Goal: Task Accomplishment & Management: Manage account settings

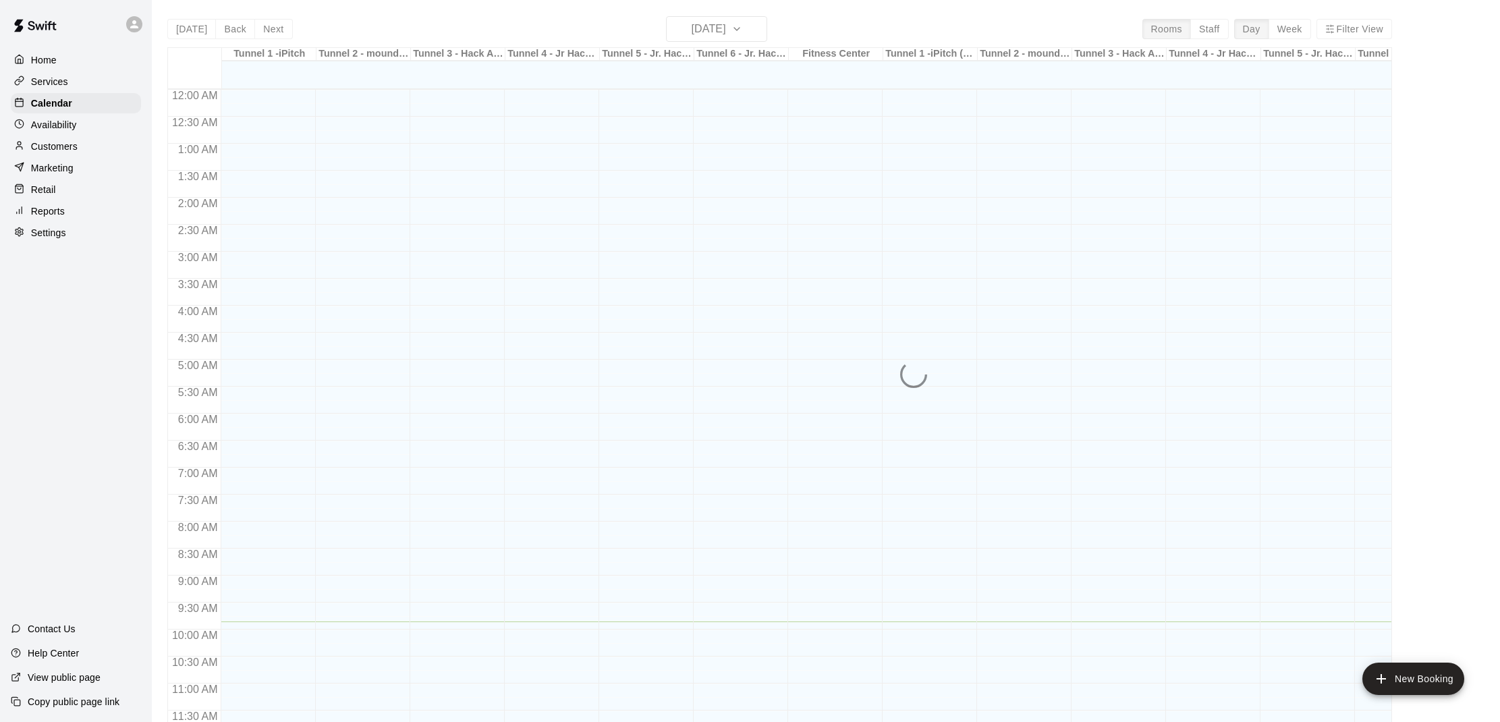
scroll to position [532, 0]
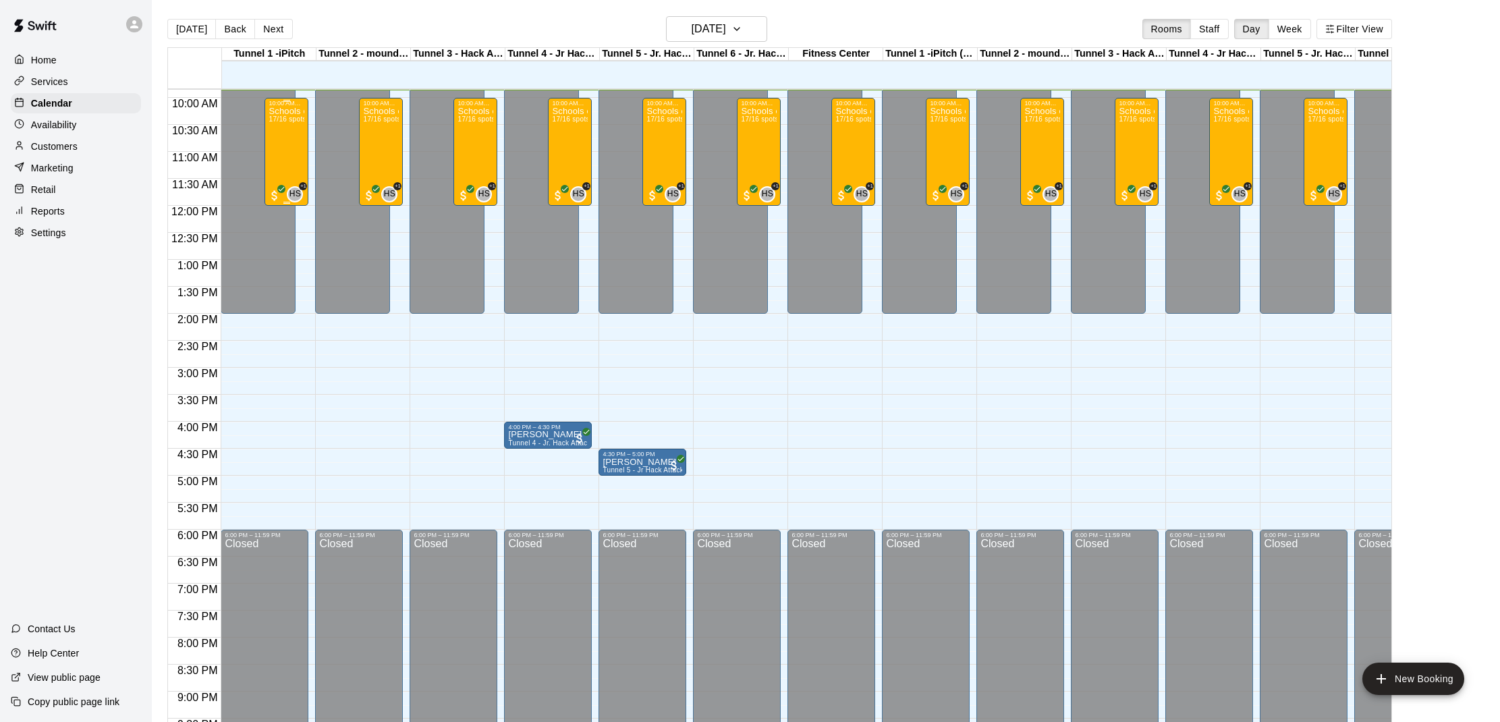
click at [292, 125] on div "Schools out Camp! [DATE] 10am - Noon 17/16 spots" at bounding box center [287, 468] width 36 height 722
click at [287, 160] on img "edit" at bounding box center [283, 154] width 16 height 16
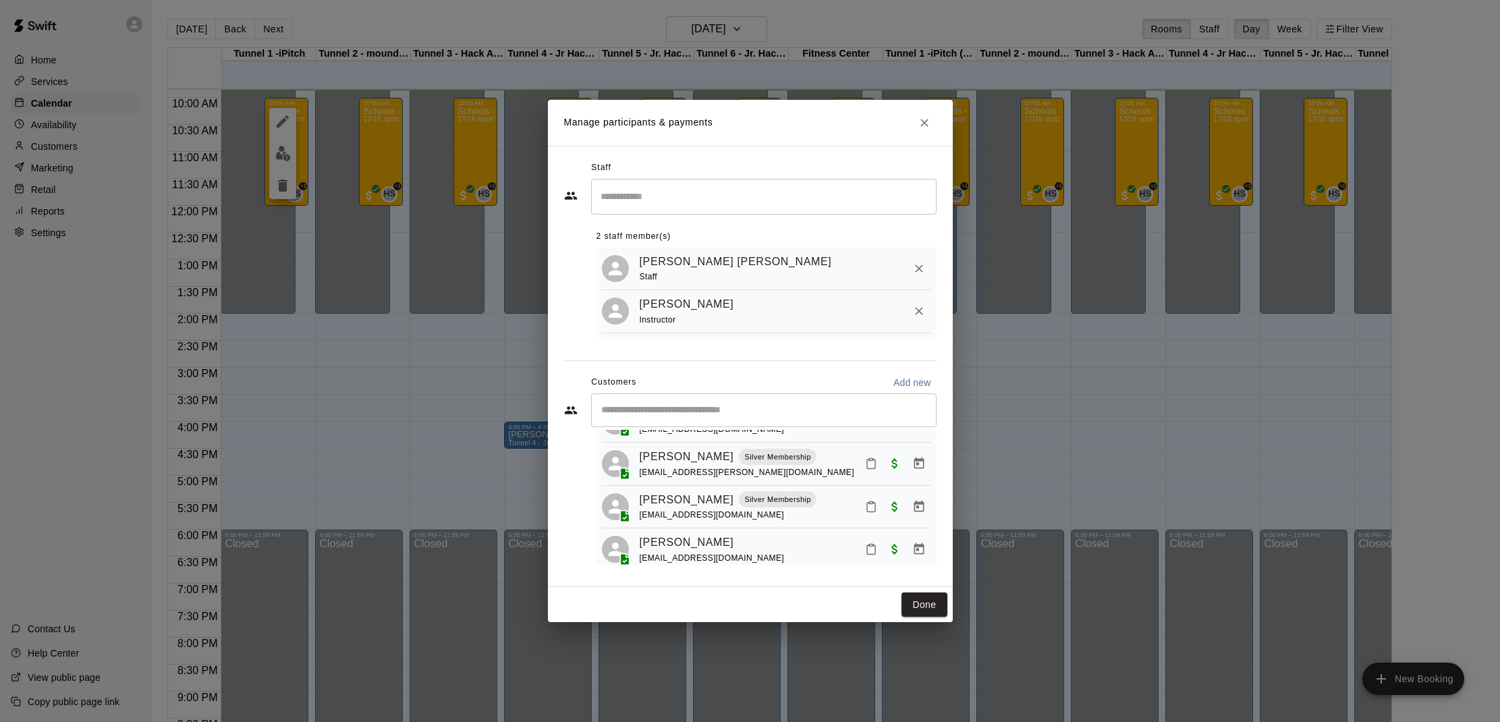
scroll to position [344, 0]
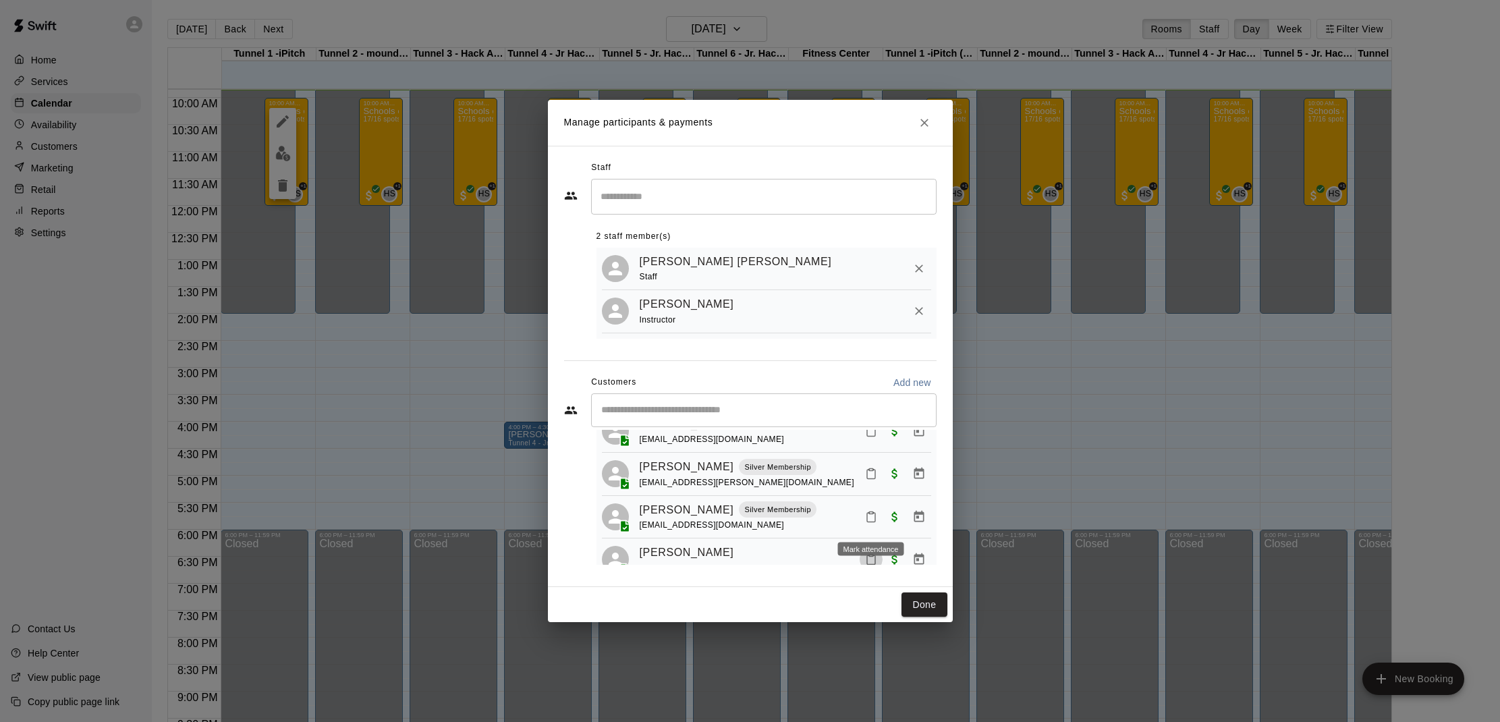
click at [873, 548] on button "Mark attendance" at bounding box center [871, 559] width 23 height 23
click at [906, 516] on p "[PERSON_NAME] attended" at bounding box center [957, 520] width 119 height 13
click at [912, 596] on button "Done" at bounding box center [924, 605] width 45 height 25
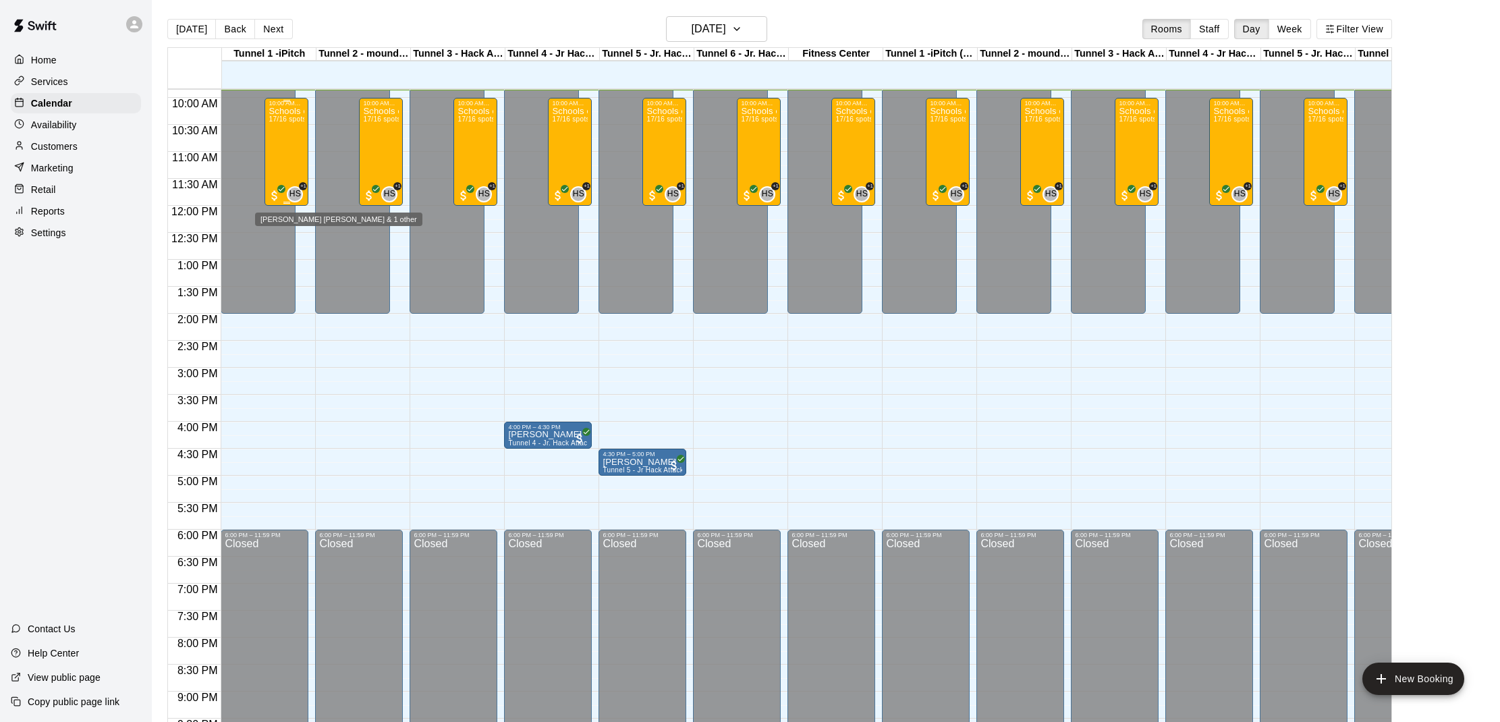
click at [303, 192] on div "HS" at bounding box center [295, 194] width 16 height 16
click at [424, 463] on div at bounding box center [750, 361] width 1500 height 722
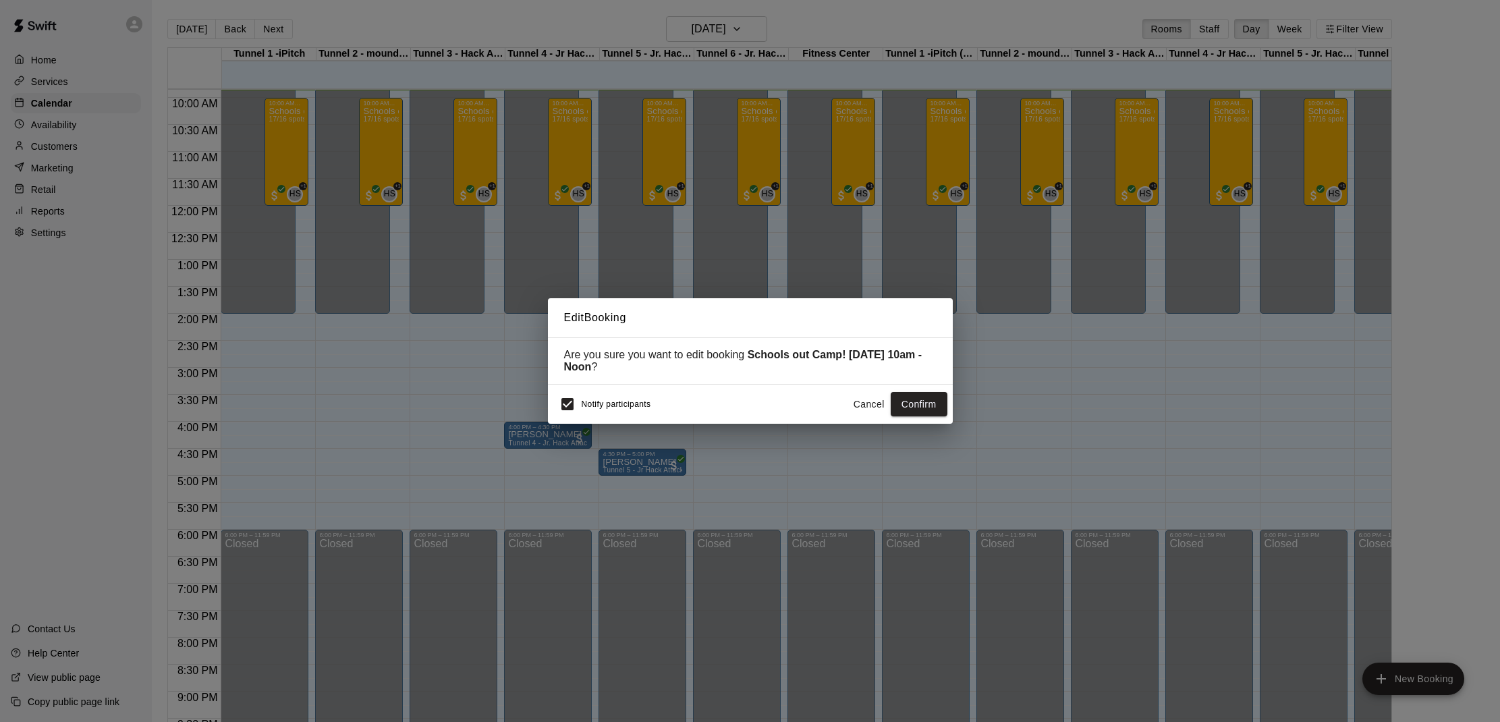
scroll to position [526, 0]
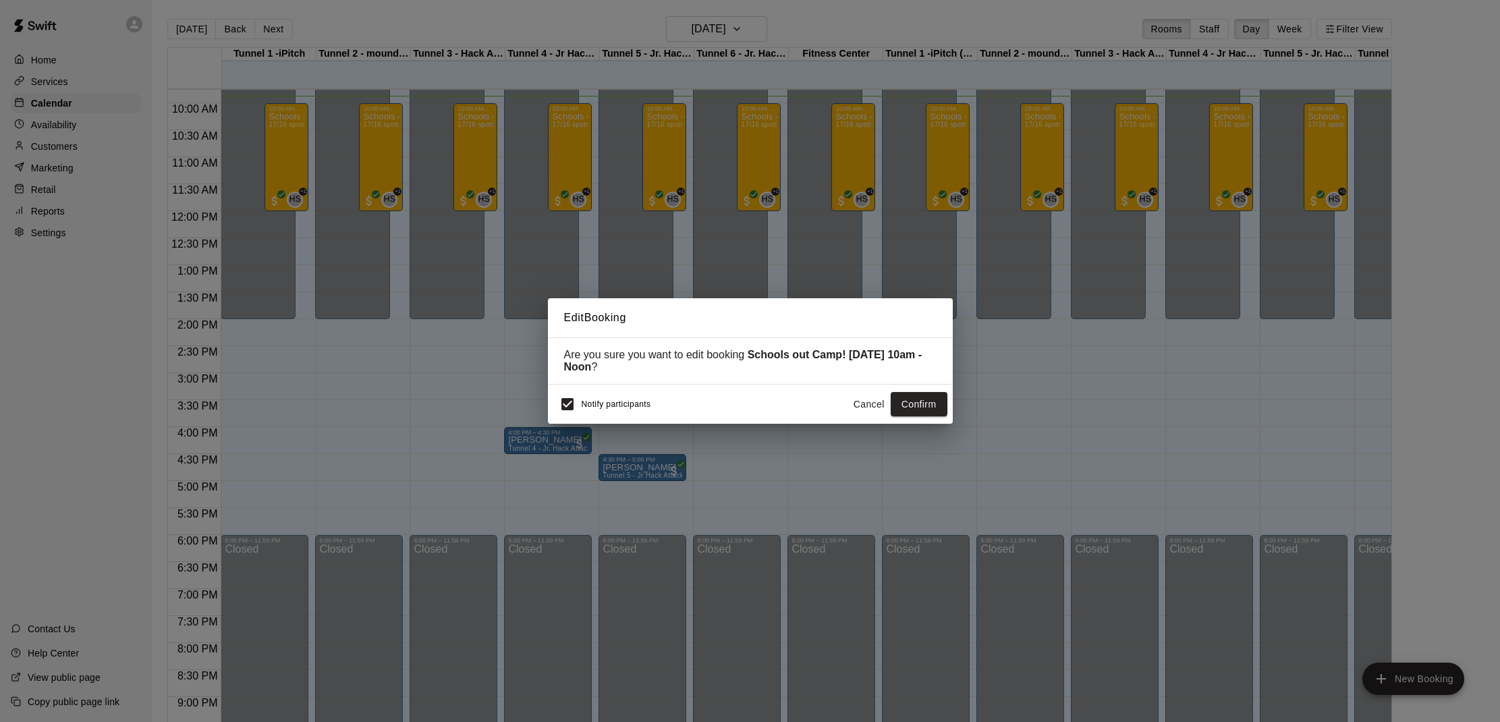
click at [879, 400] on button "Cancel" at bounding box center [869, 404] width 43 height 25
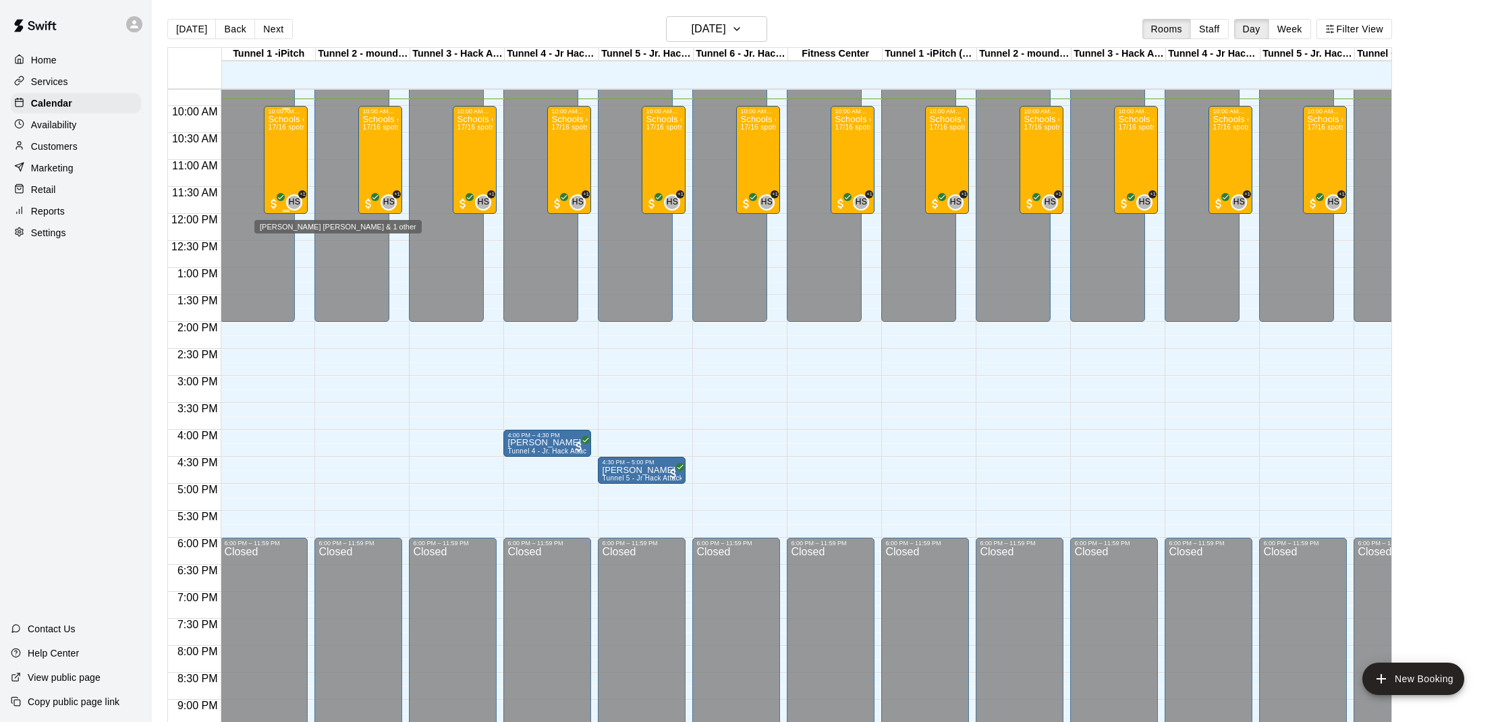
scroll to position [524, 1]
click at [283, 190] on div "Schools out Camp! [DATE] 10am - Noon 17/16 spots" at bounding box center [286, 475] width 36 height 722
click at [285, 165] on img "edit" at bounding box center [283, 161] width 16 height 16
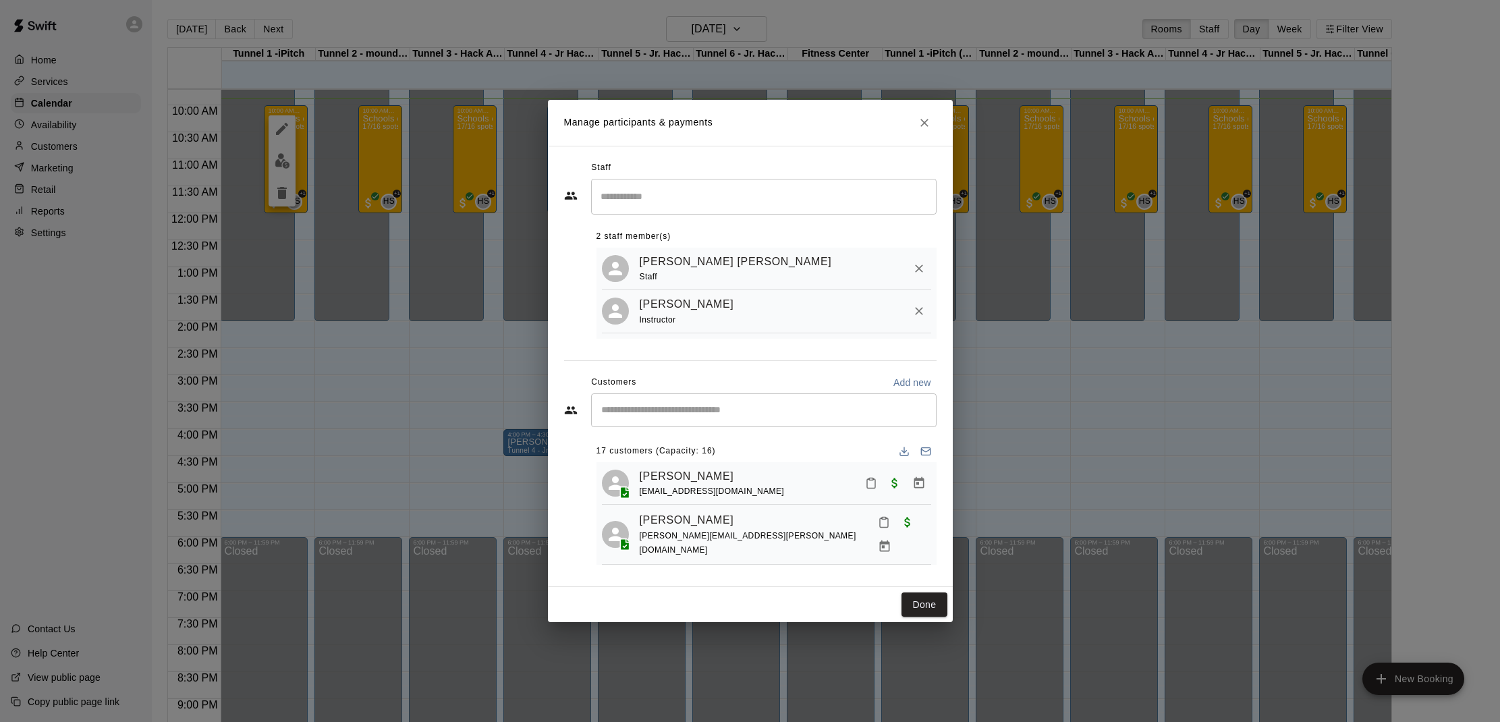
scroll to position [0, 0]
click at [915, 608] on button "Done" at bounding box center [924, 605] width 45 height 25
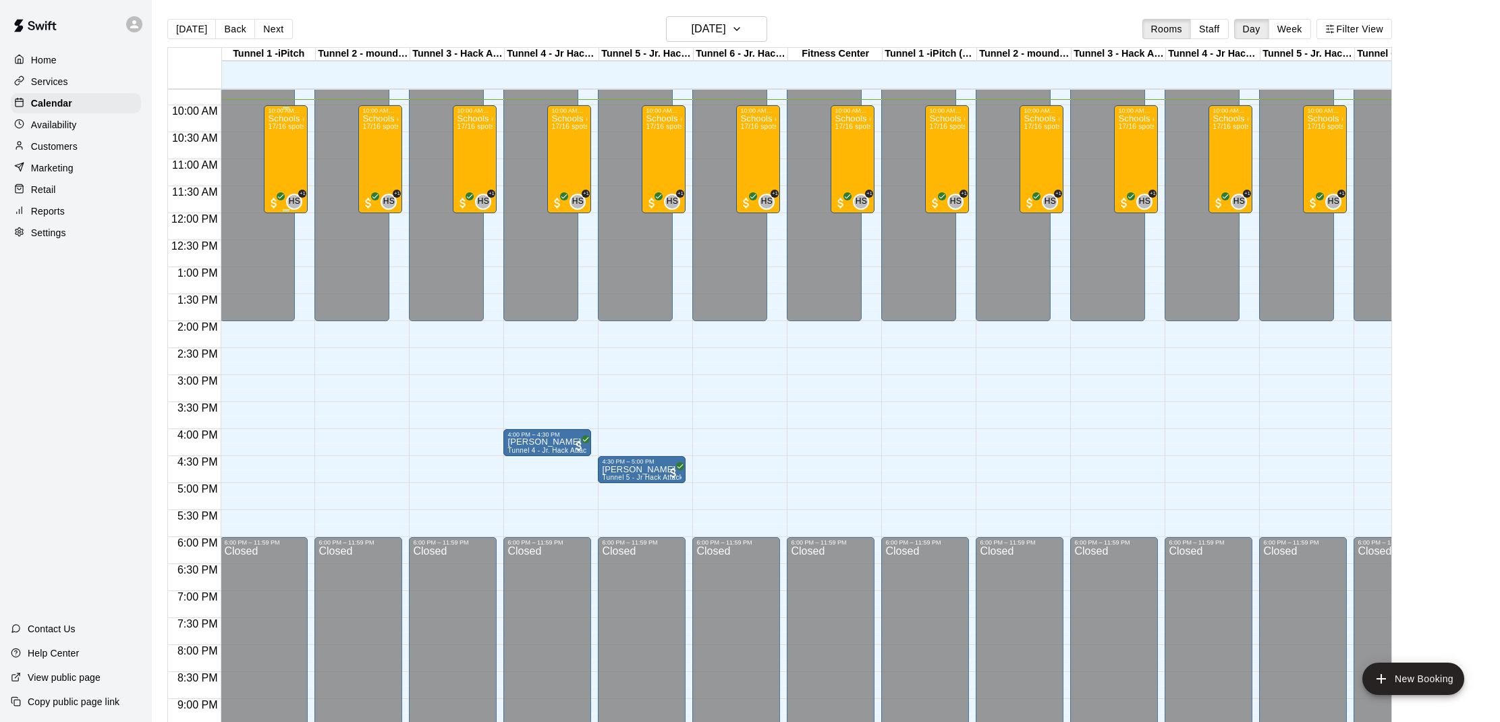
click at [280, 148] on div "Schools out Camp! [DATE] 10am - Noon 17/16 spots" at bounding box center [286, 475] width 36 height 722
click at [277, 153] on img "edit" at bounding box center [283, 161] width 16 height 16
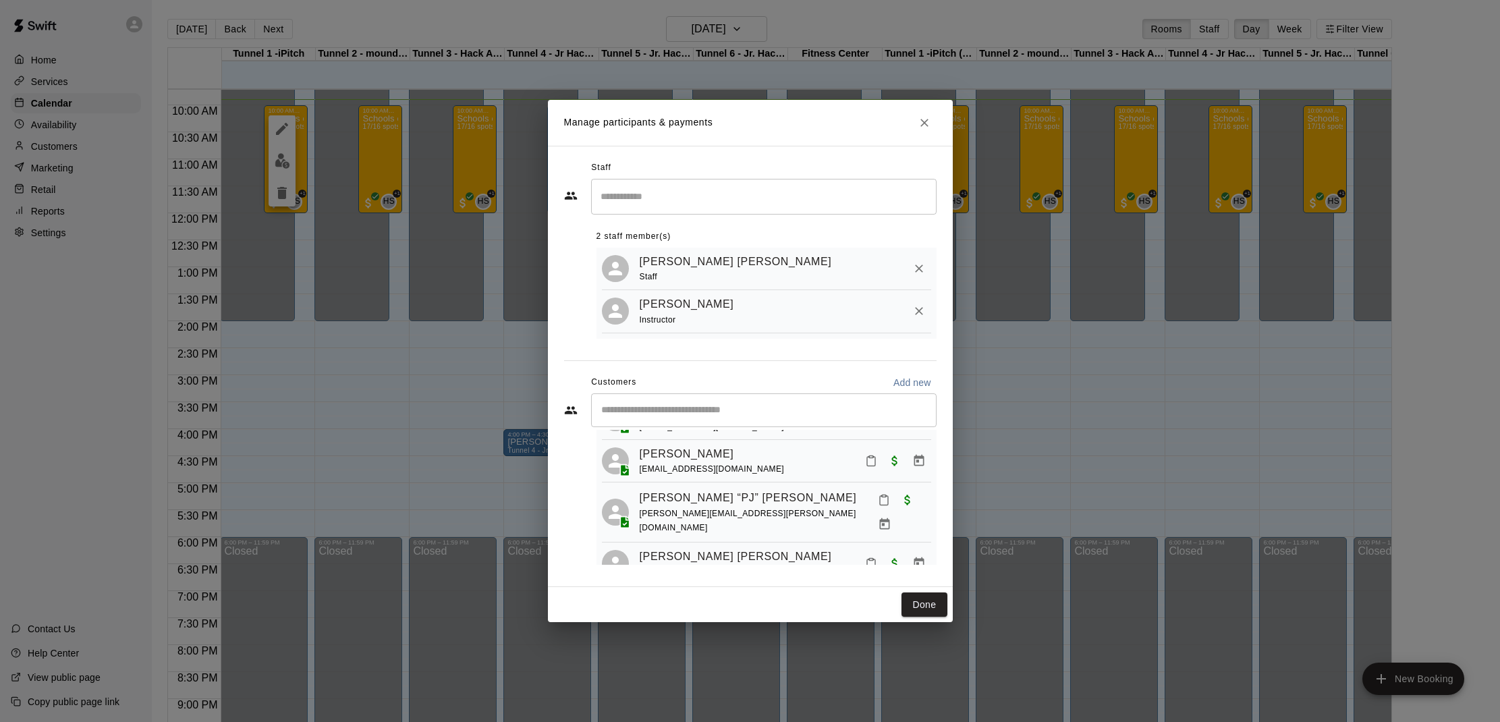
scroll to position [490, 0]
click at [878, 489] on icon "Mark attendance" at bounding box center [884, 495] width 12 height 12
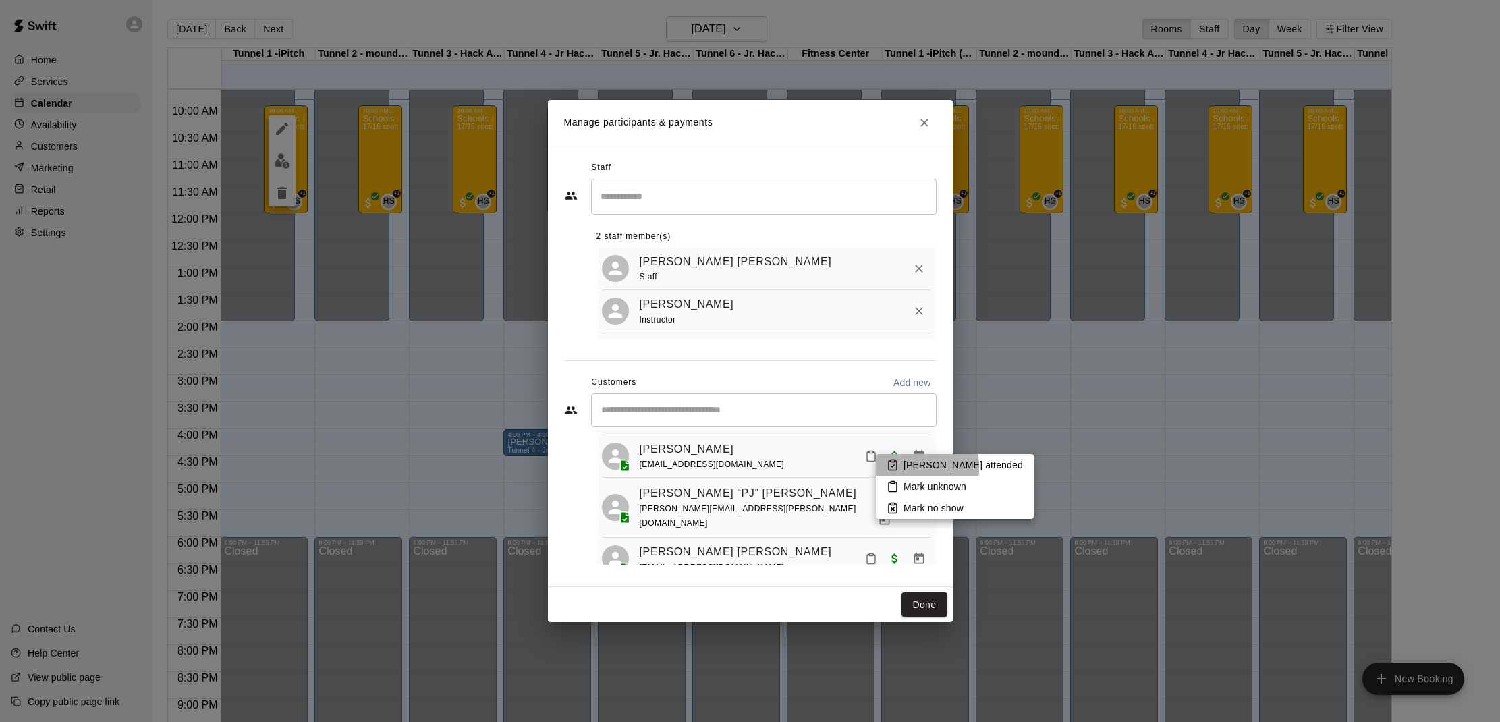
click at [888, 467] on icon at bounding box center [893, 465] width 12 height 12
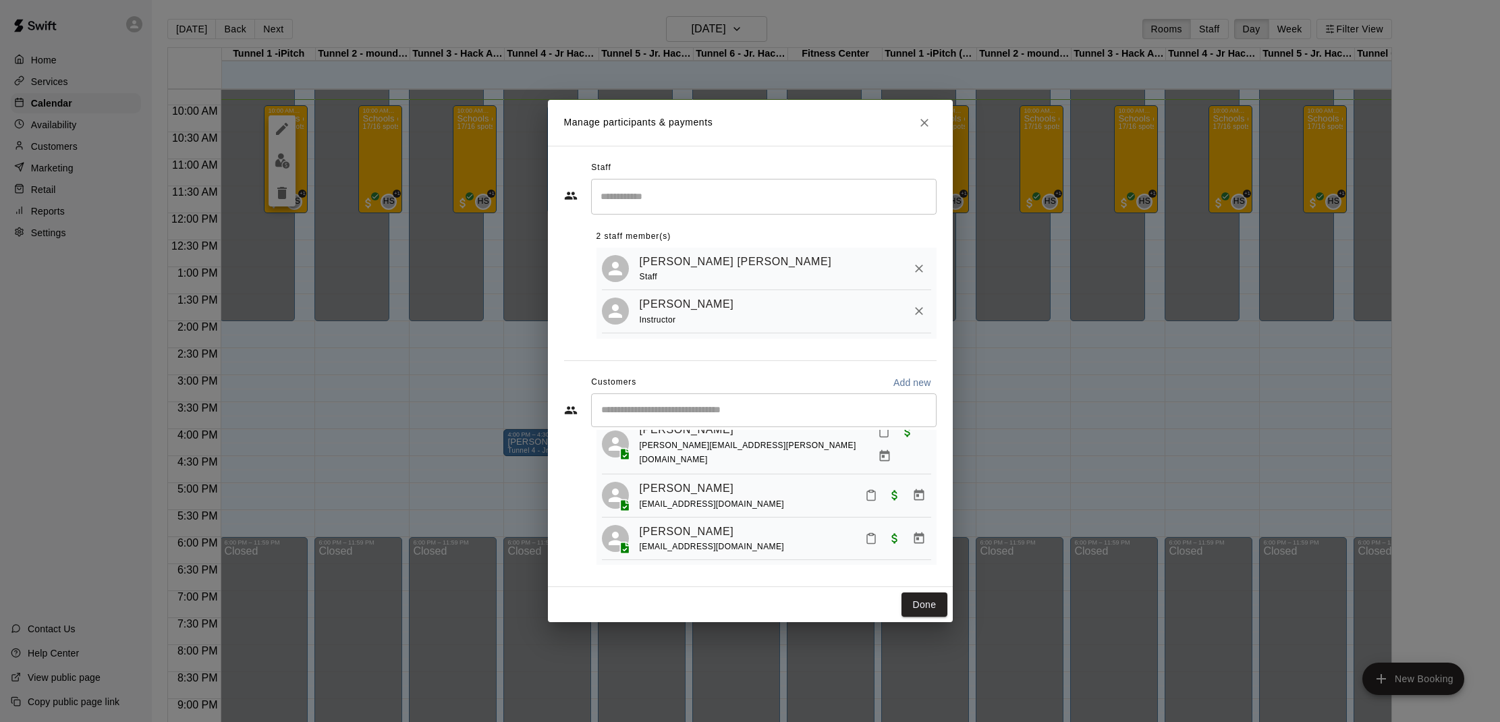
scroll to position [234, 0]
click at [865, 535] on icon "Mark attendance" at bounding box center [871, 541] width 12 height 12
click at [896, 508] on icon at bounding box center [893, 508] width 12 height 12
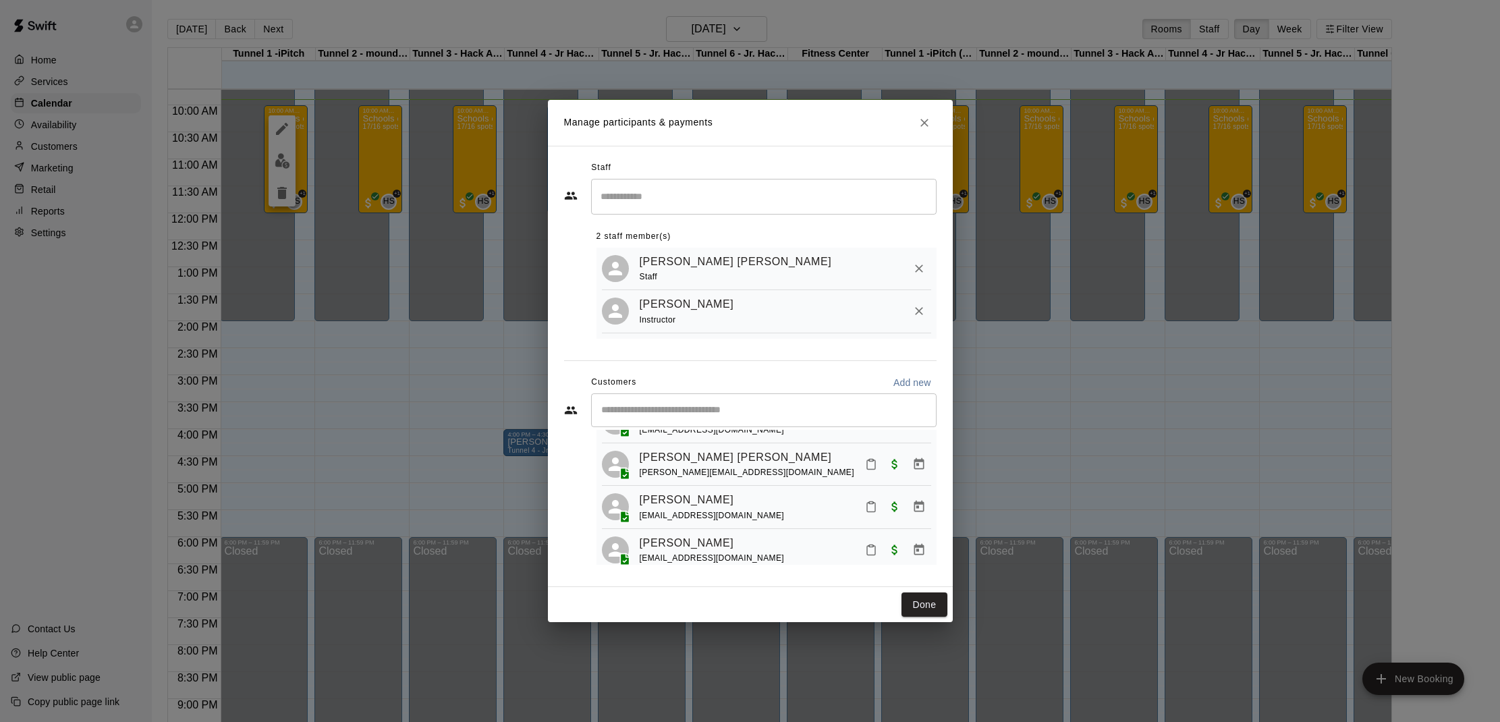
scroll to position [626, 0]
click at [885, 503] on span "Paid with Card" at bounding box center [895, 508] width 24 height 11
click at [874, 503] on icon "Mark attendance" at bounding box center [871, 509] width 12 height 12
click at [903, 460] on li "[PERSON_NAME] attended" at bounding box center [955, 457] width 158 height 22
click at [925, 601] on button "Done" at bounding box center [924, 605] width 45 height 25
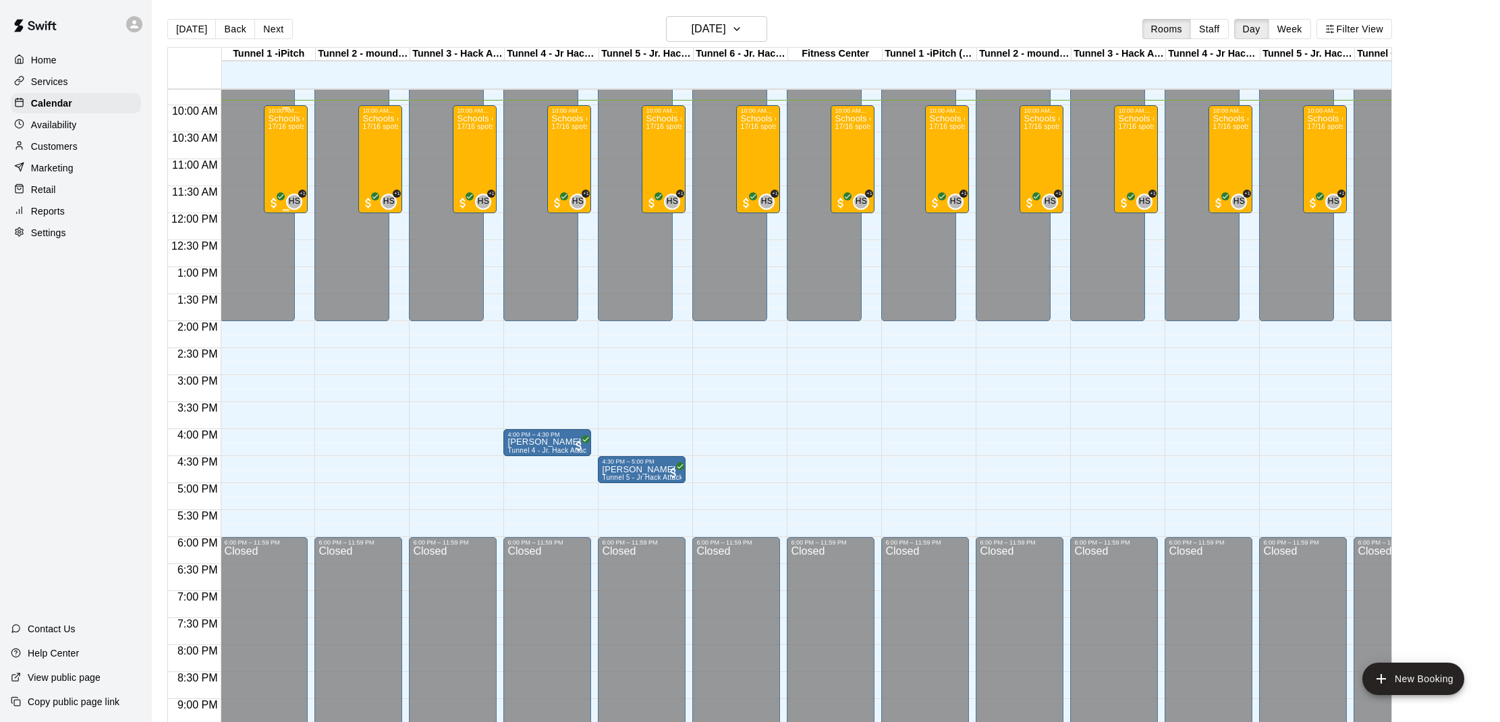
click at [283, 151] on div "Schools out Camp! [DATE] 10am - Noon 17/16 spots" at bounding box center [286, 475] width 36 height 722
click at [279, 166] on img "edit" at bounding box center [283, 161] width 16 height 16
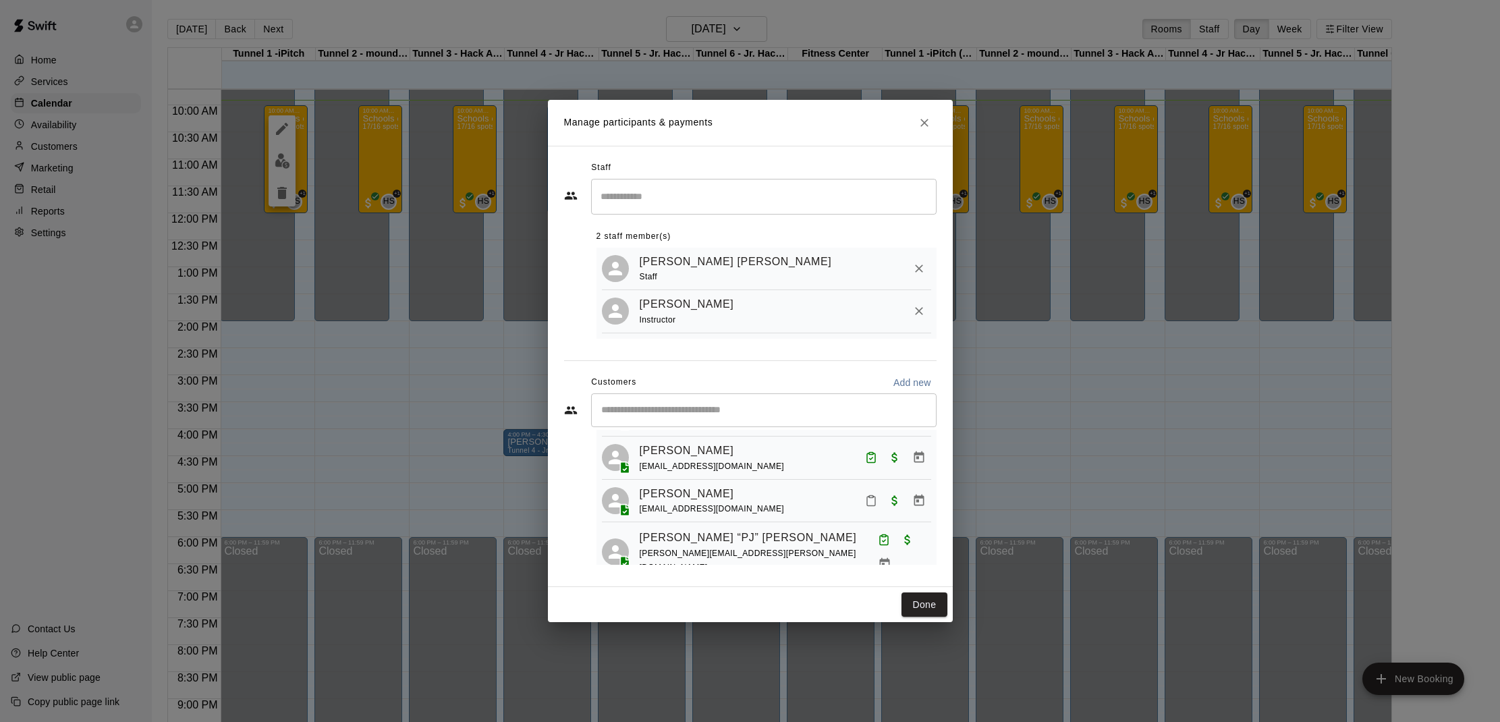
scroll to position [450, 0]
click at [869, 490] on icon "Mark attendance" at bounding box center [871, 496] width 12 height 12
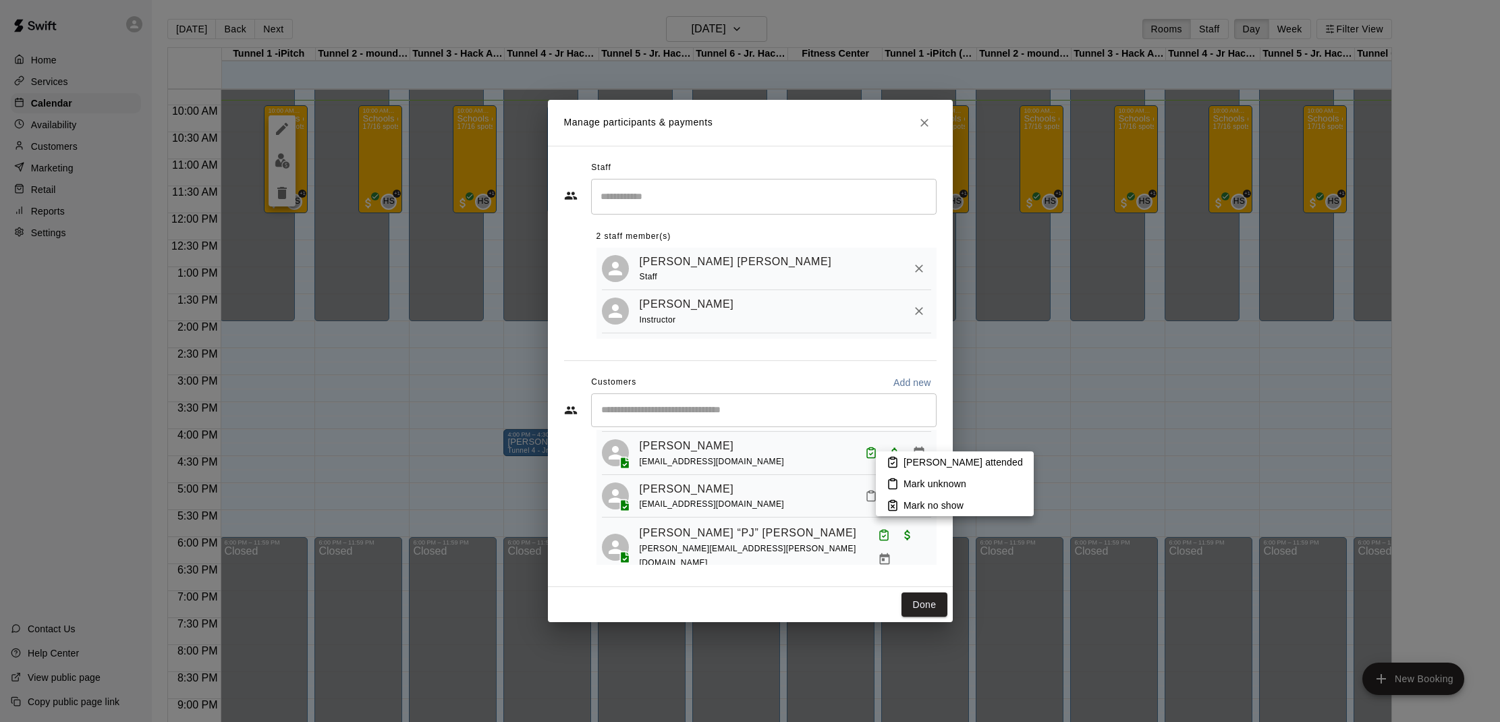
click at [909, 458] on p "[PERSON_NAME] attended" at bounding box center [963, 462] width 119 height 13
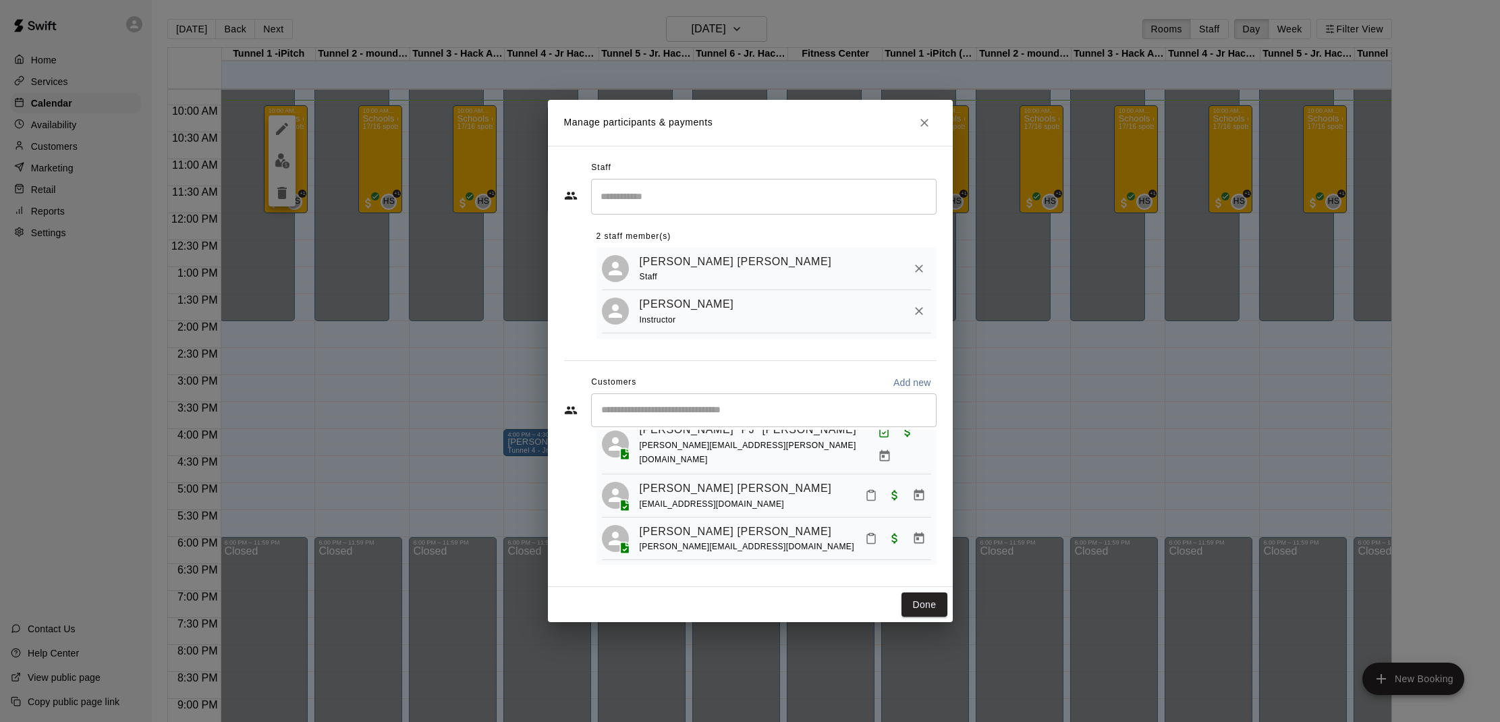
scroll to position [558, 0]
click at [871, 528] on icon "Mark attendance" at bounding box center [871, 534] width 12 height 12
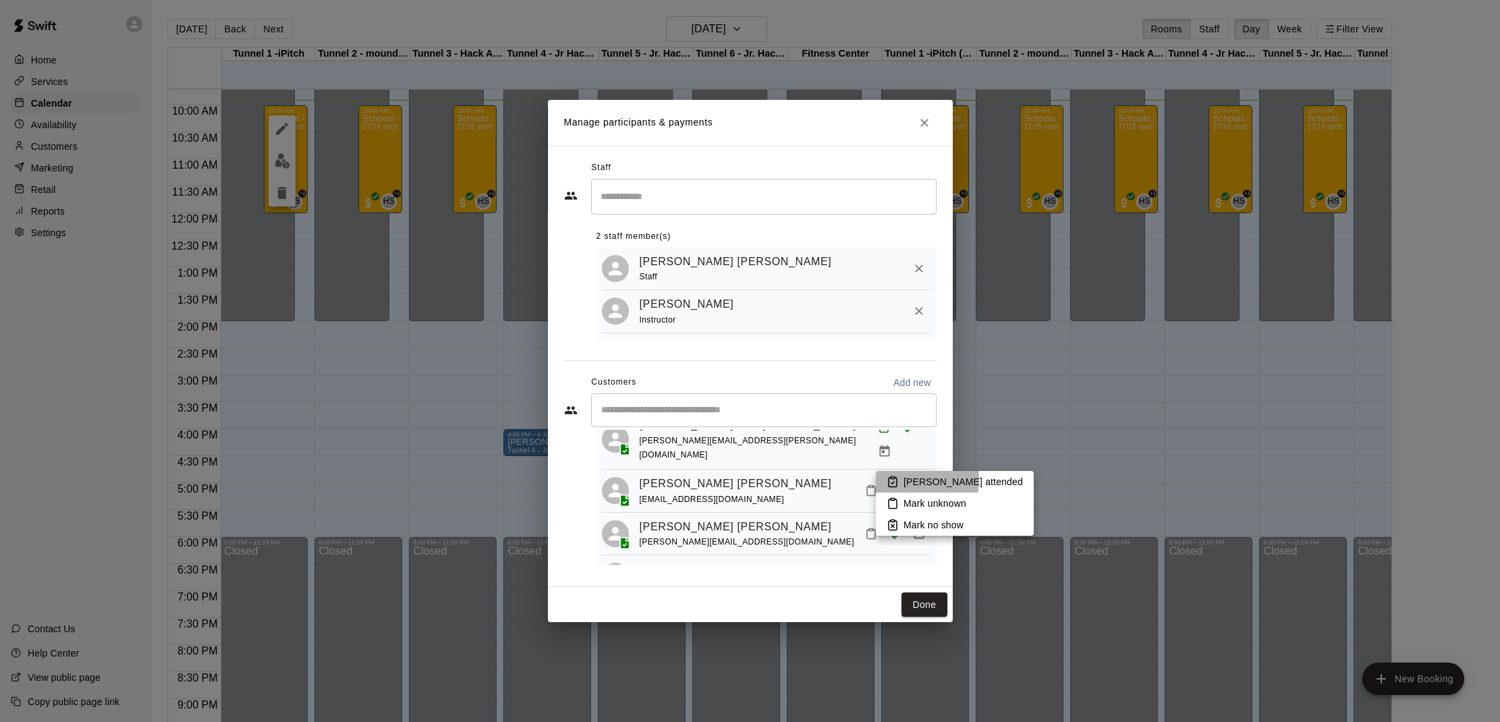
click at [889, 479] on icon at bounding box center [893, 482] width 8 height 9
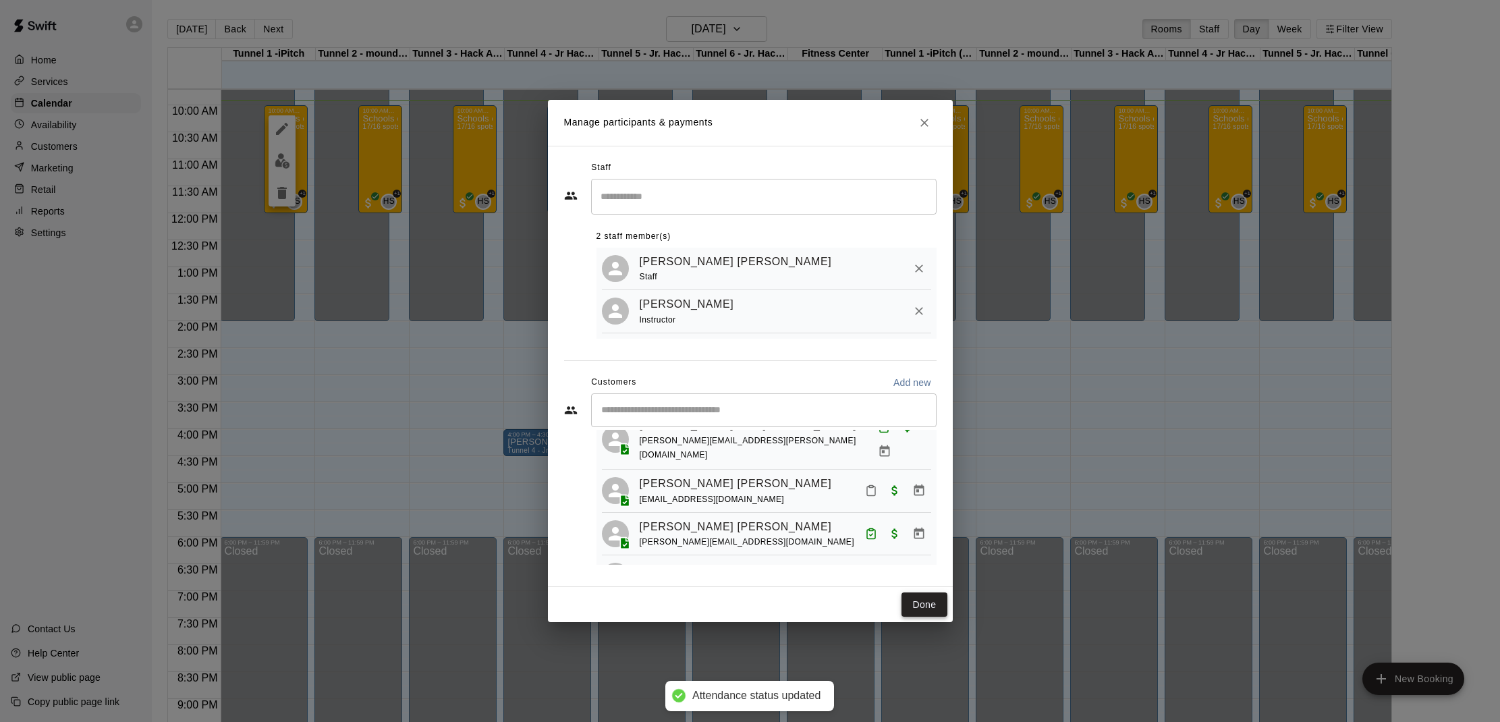
drag, startPoint x: 918, startPoint y: 607, endPoint x: 923, endPoint y: 602, distance: 7.6
click at [923, 602] on button "Done" at bounding box center [924, 605] width 45 height 25
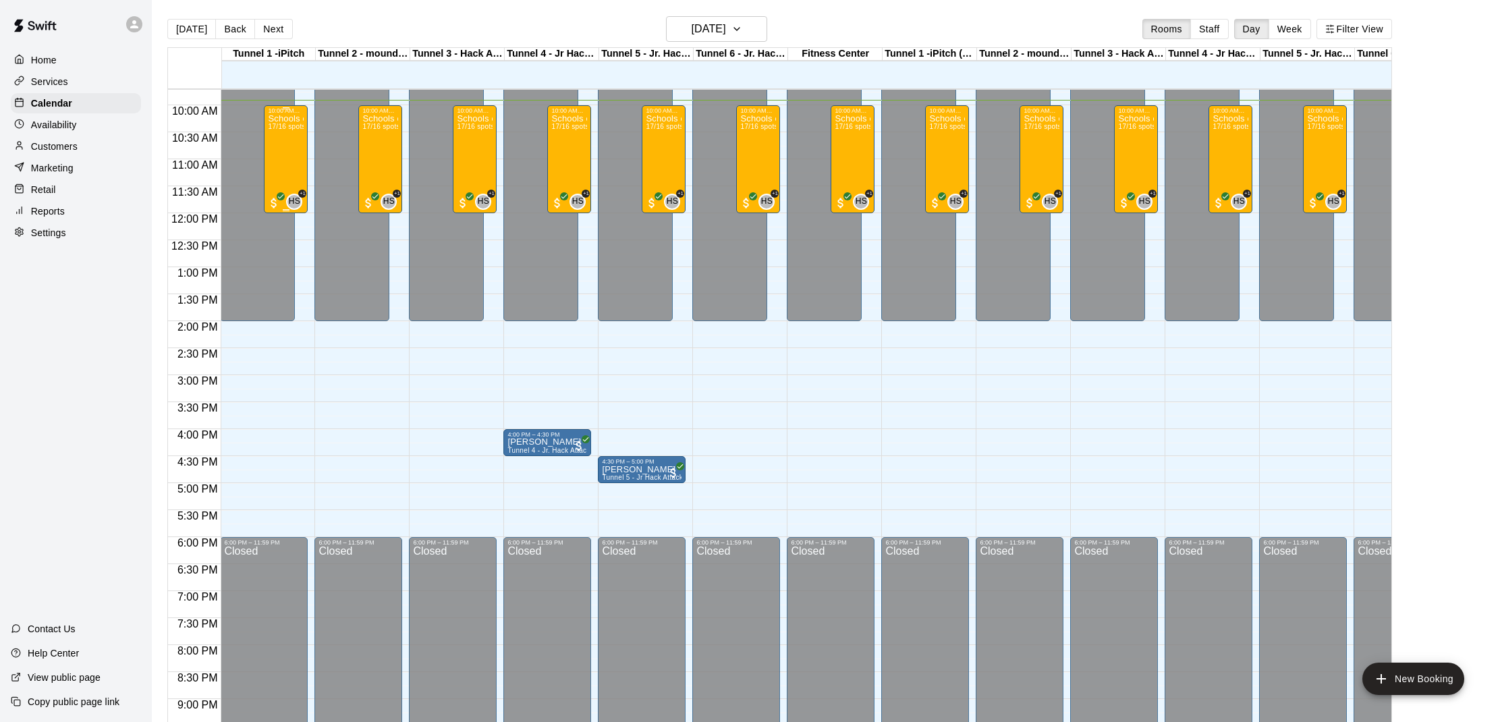
click at [303, 175] on div "Schools out Camp! [DATE] 10am - Noon 17/16 spots" at bounding box center [286, 475] width 36 height 722
click at [281, 167] on img "edit" at bounding box center [283, 161] width 16 height 16
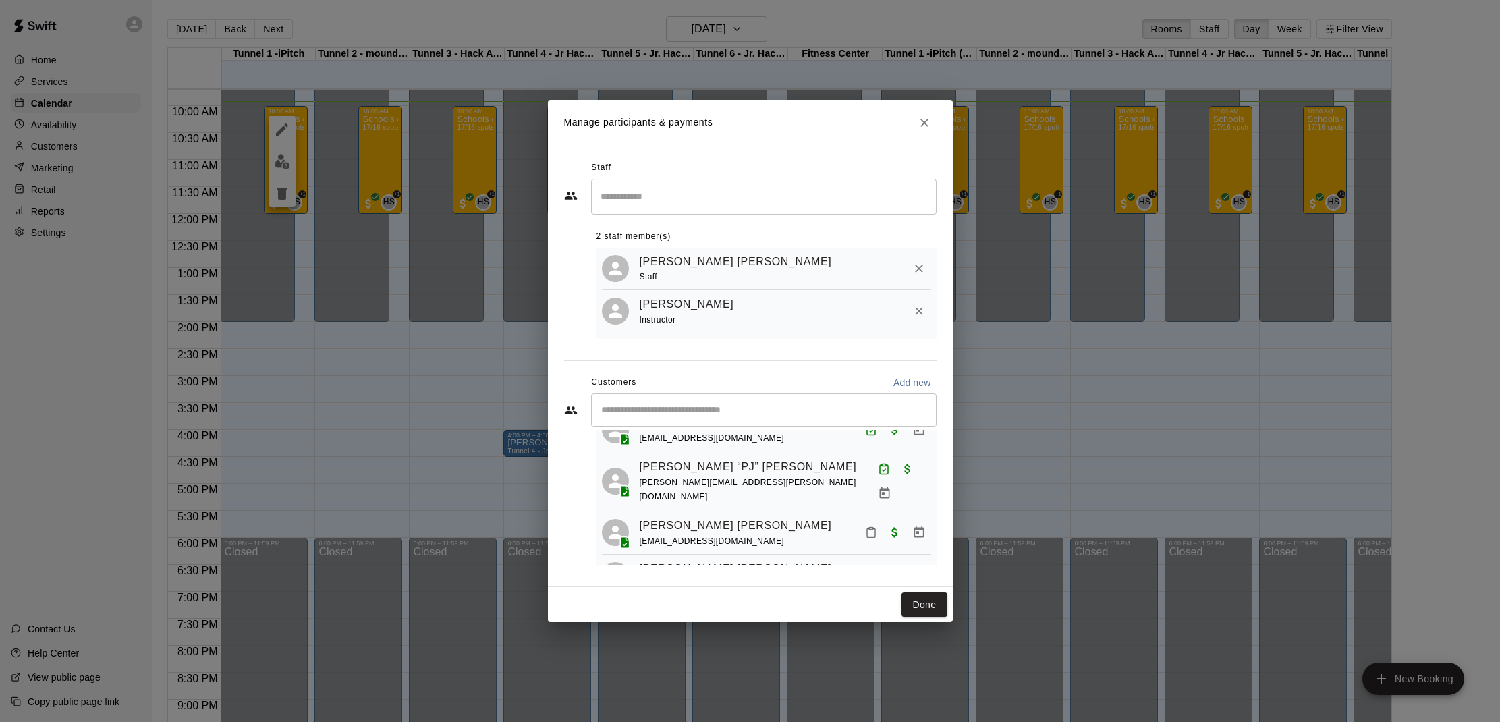
scroll to position [517, 0]
click at [869, 526] on icon "Mark attendance" at bounding box center [871, 532] width 12 height 12
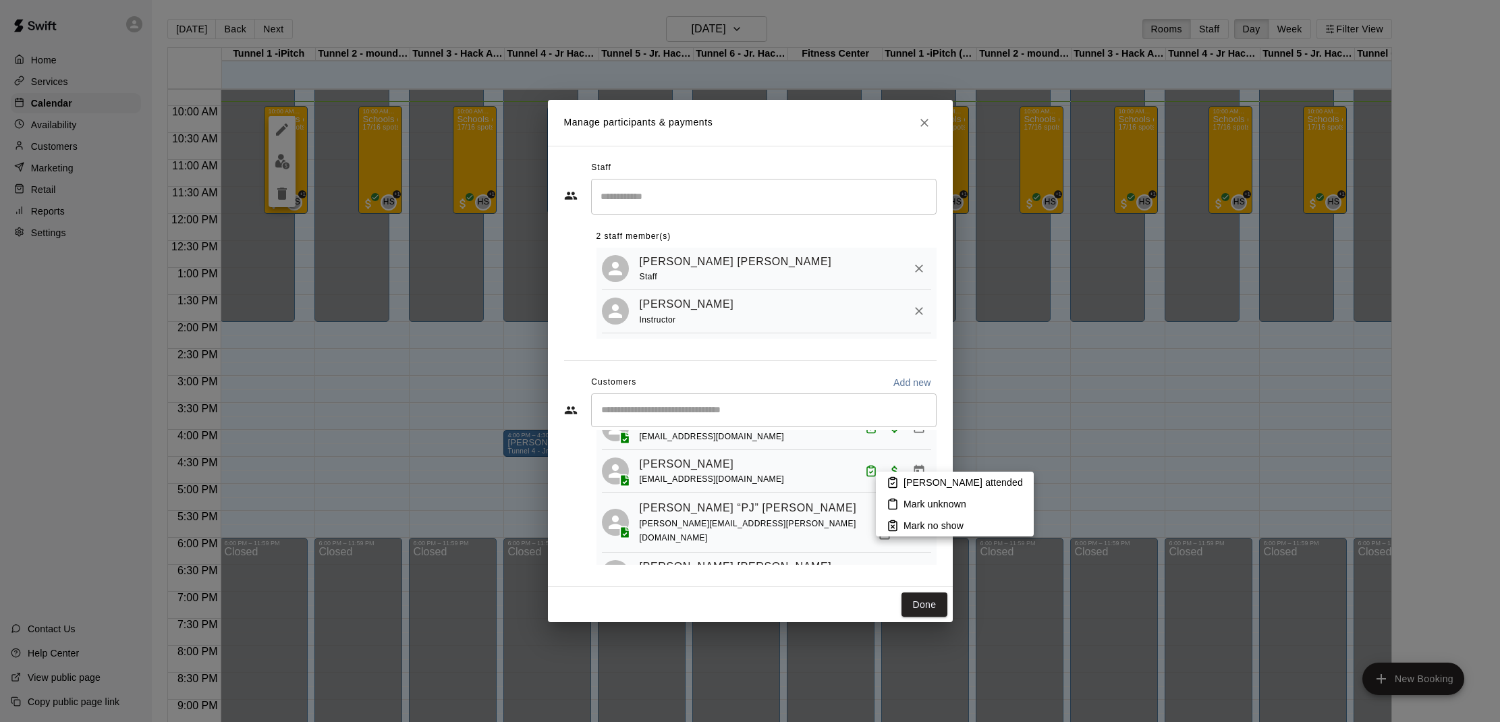
scroll to position [474, 0]
click at [906, 487] on p "[PERSON_NAME] attended" at bounding box center [963, 482] width 119 height 13
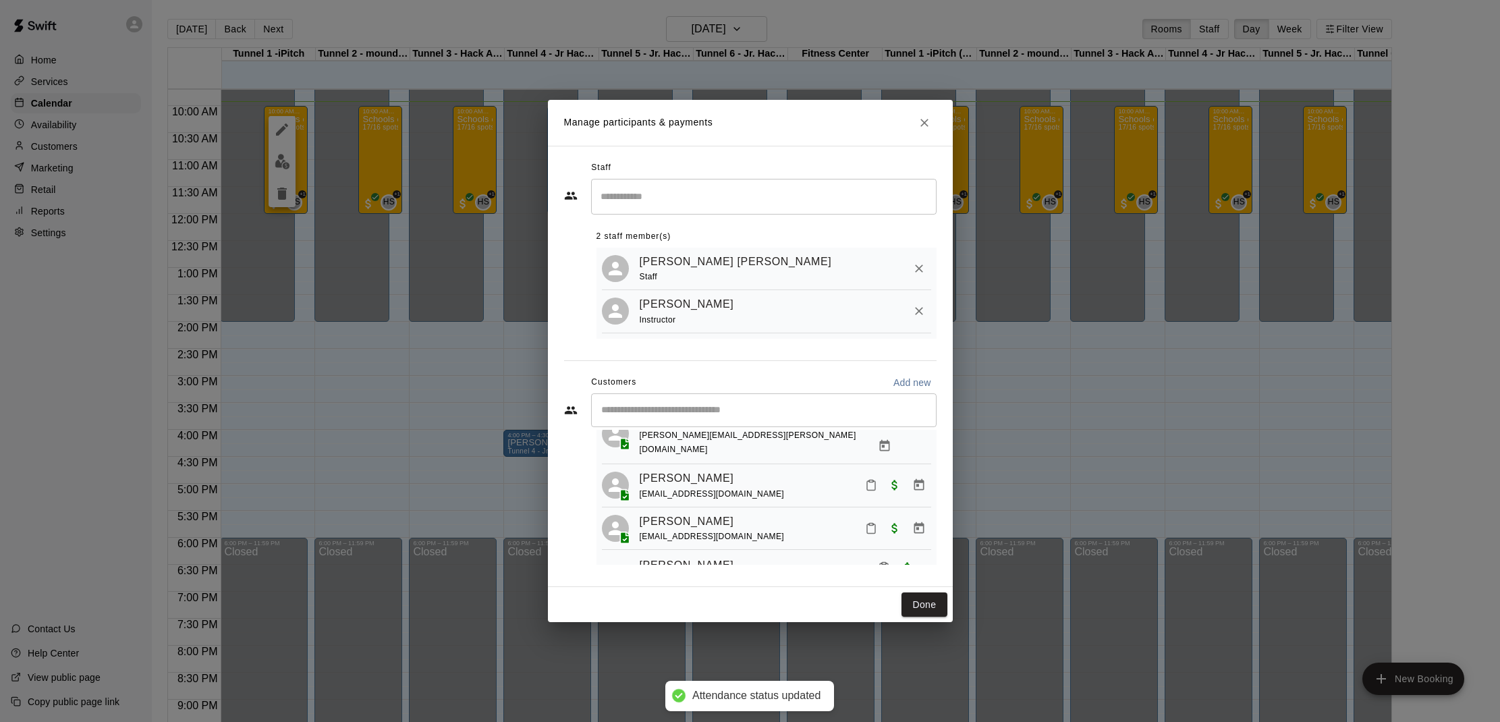
scroll to position [105, 0]
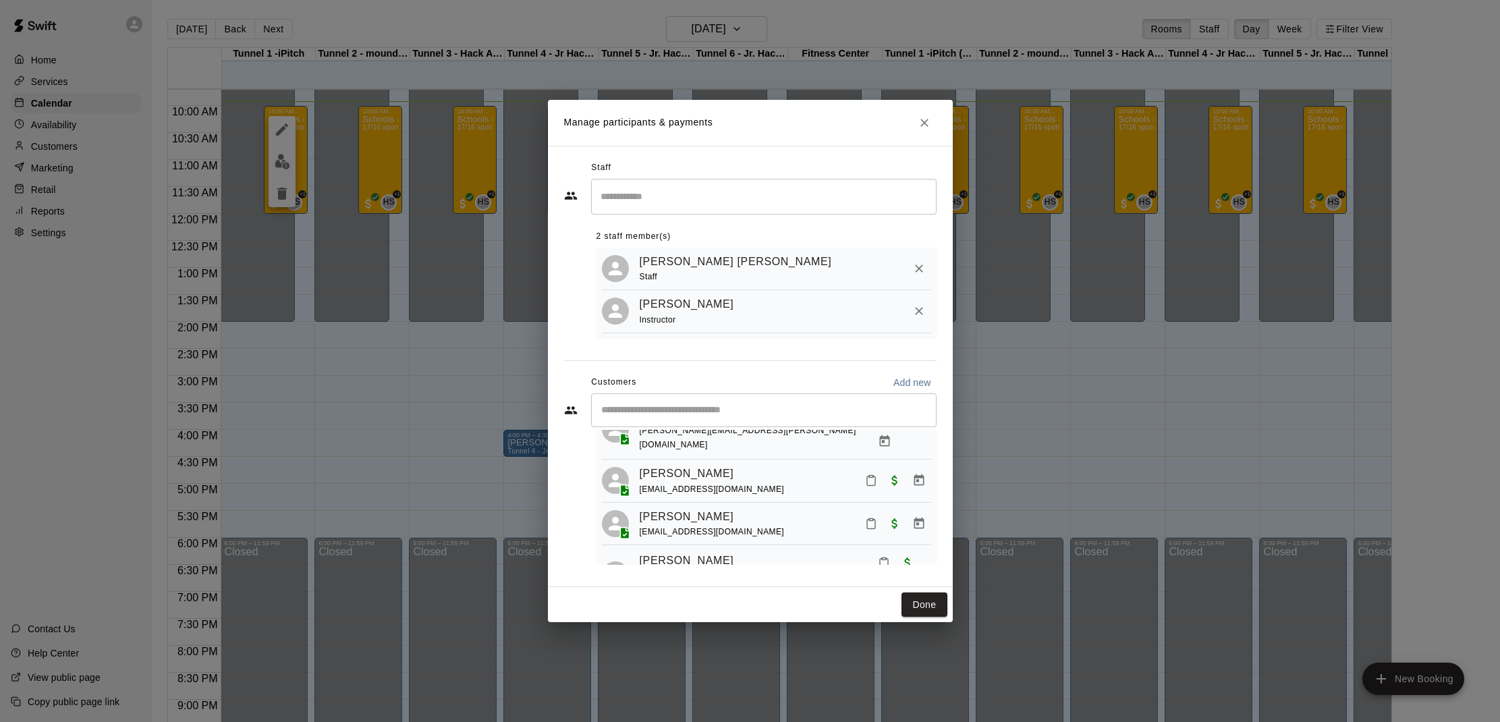
click at [874, 518] on icon "Mark attendance" at bounding box center [871, 524] width 12 height 12
drag, startPoint x: 902, startPoint y: 516, endPoint x: 895, endPoint y: 518, distance: 7.3
click at [901, 516] on li "[PERSON_NAME] attended" at bounding box center [955, 510] width 158 height 22
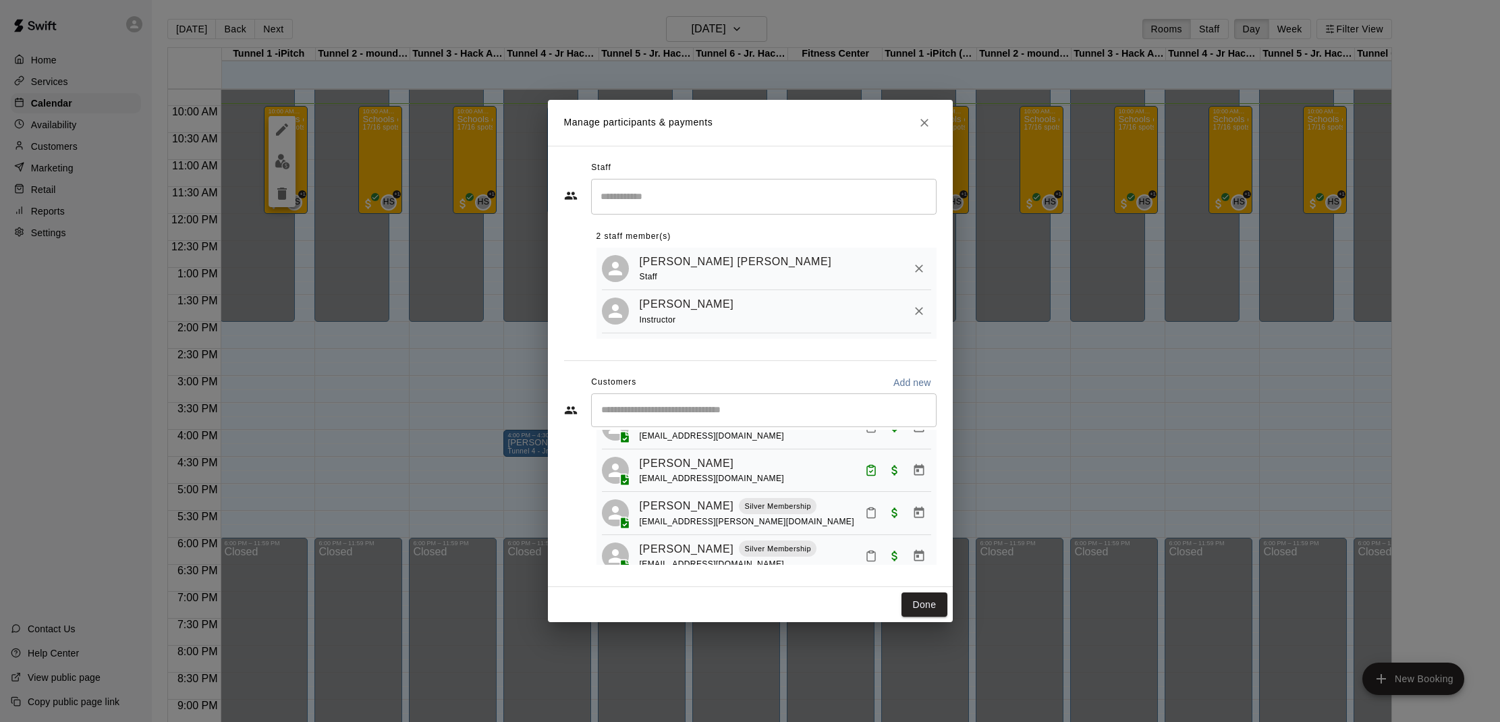
scroll to position [305, 0]
click at [869, 544] on button "Mark attendance" at bounding box center [871, 555] width 23 height 23
click at [893, 518] on icon at bounding box center [887, 517] width 12 height 12
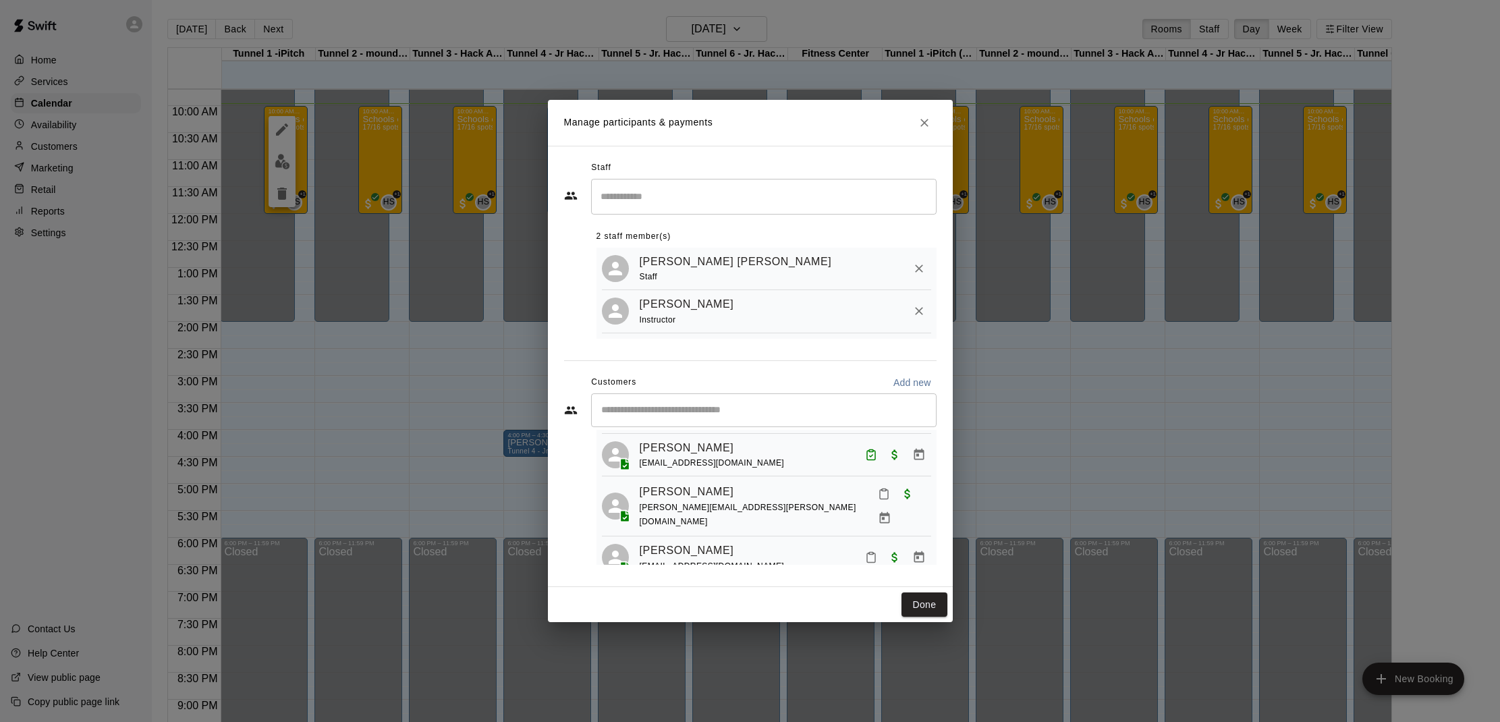
scroll to position [147, 0]
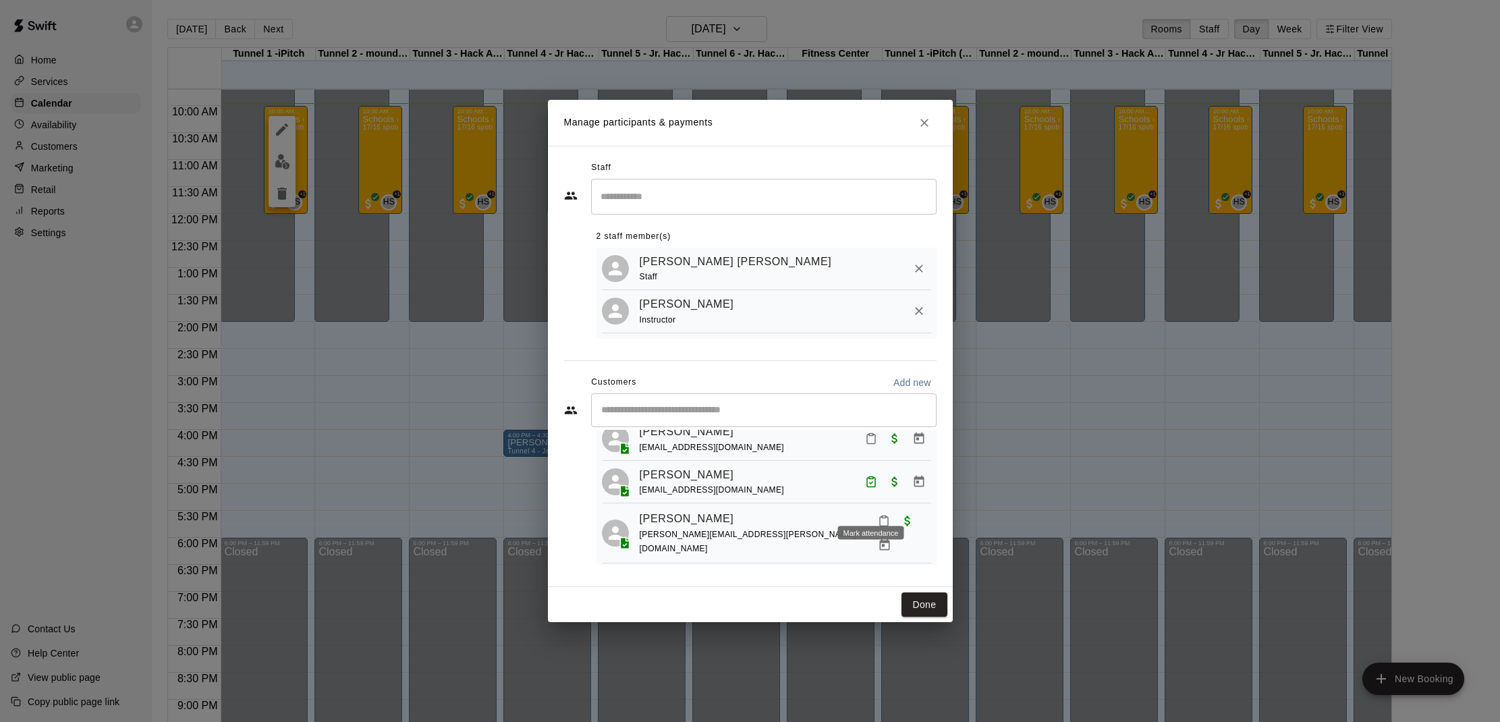
click at [878, 515] on icon "Mark attendance" at bounding box center [884, 521] width 12 height 12
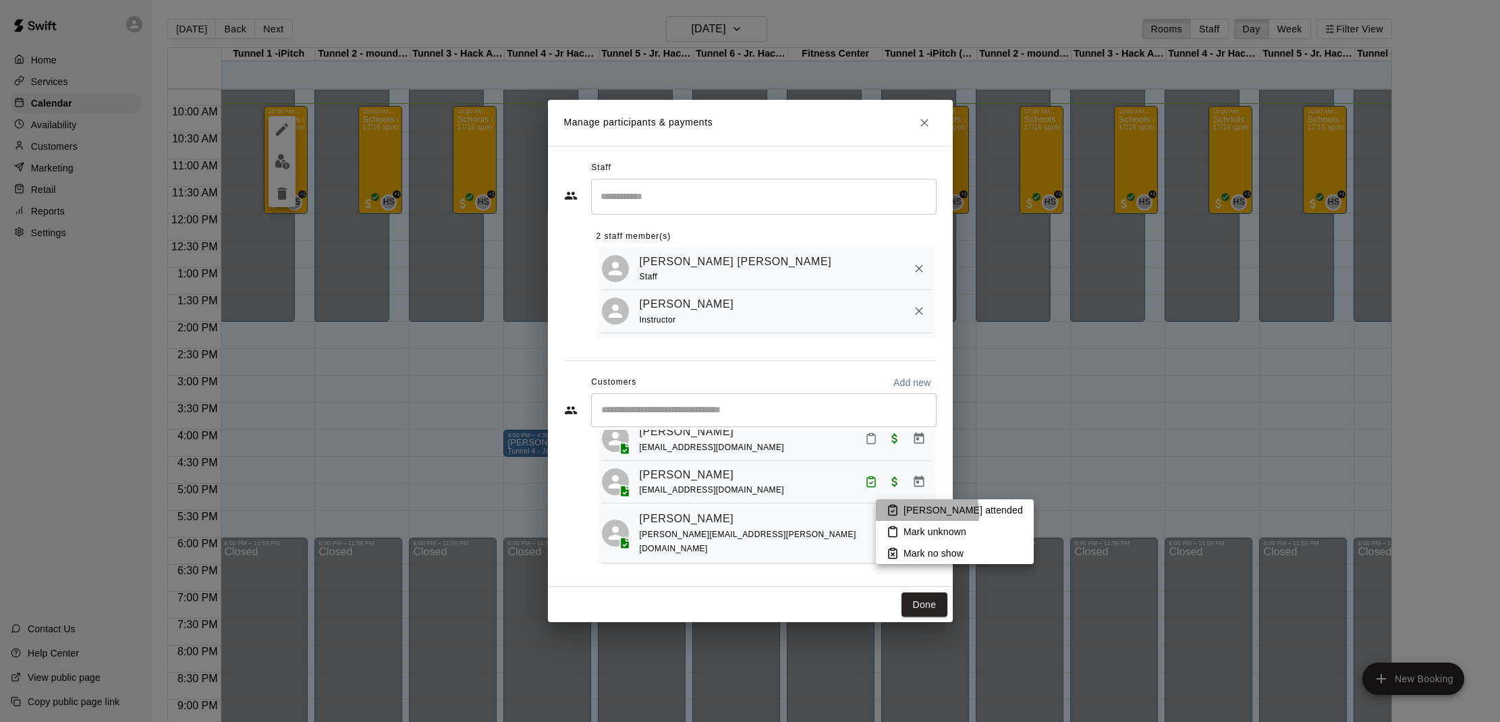
click at [885, 515] on li "[PERSON_NAME] attended" at bounding box center [955, 510] width 158 height 22
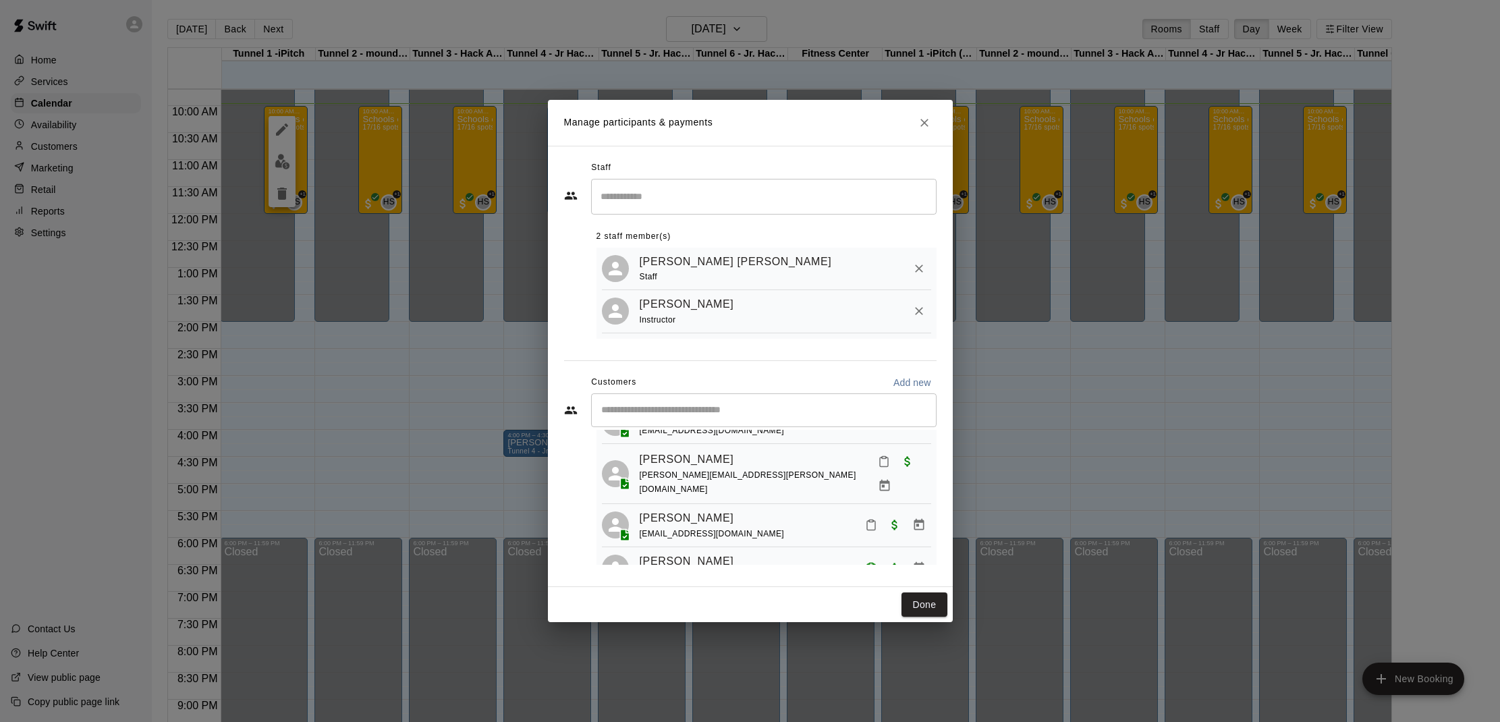
scroll to position [42, 0]
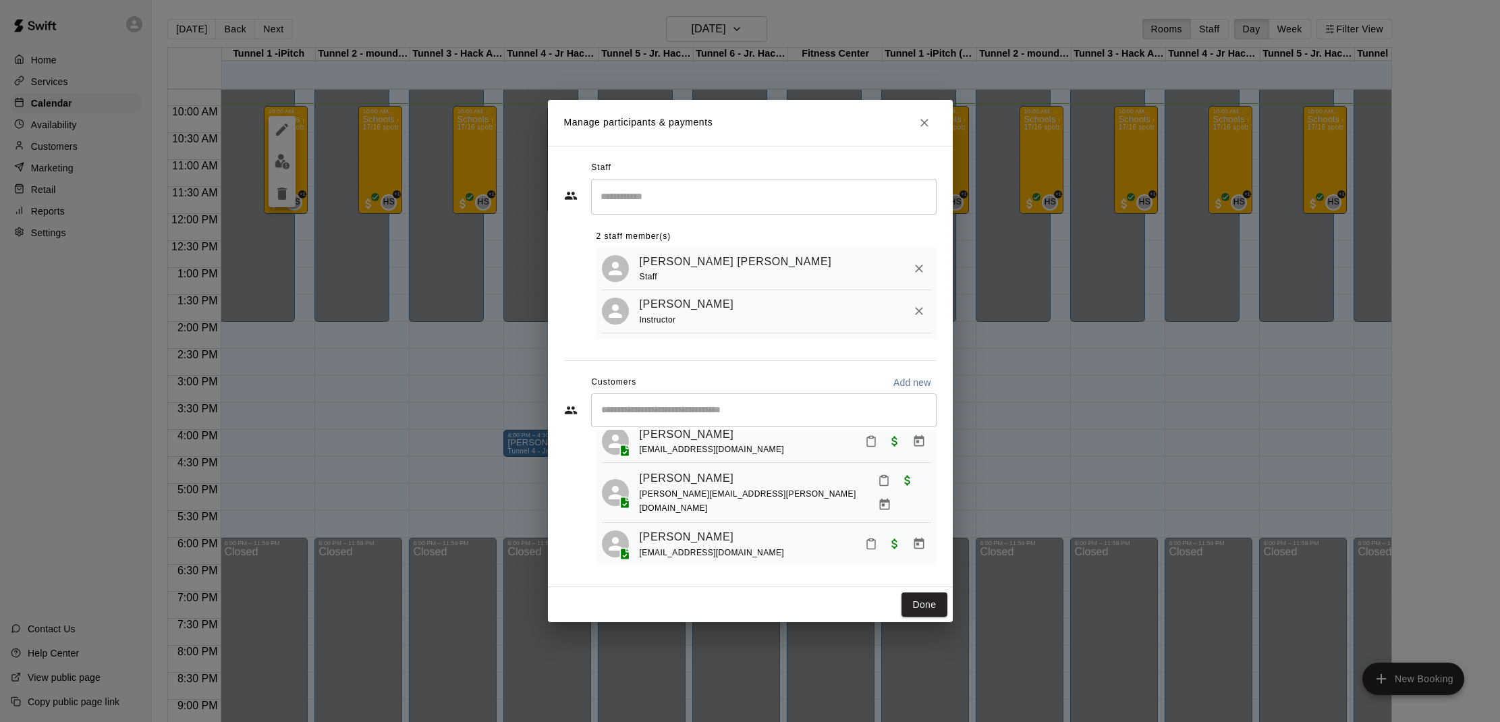
click at [878, 487] on icon "Mark attendance" at bounding box center [884, 480] width 12 height 12
click at [895, 489] on icon at bounding box center [893, 488] width 12 height 12
click at [870, 532] on button "Mark attendance" at bounding box center [871, 543] width 23 height 23
click at [897, 526] on li "[PERSON_NAME] attended" at bounding box center [950, 525] width 158 height 22
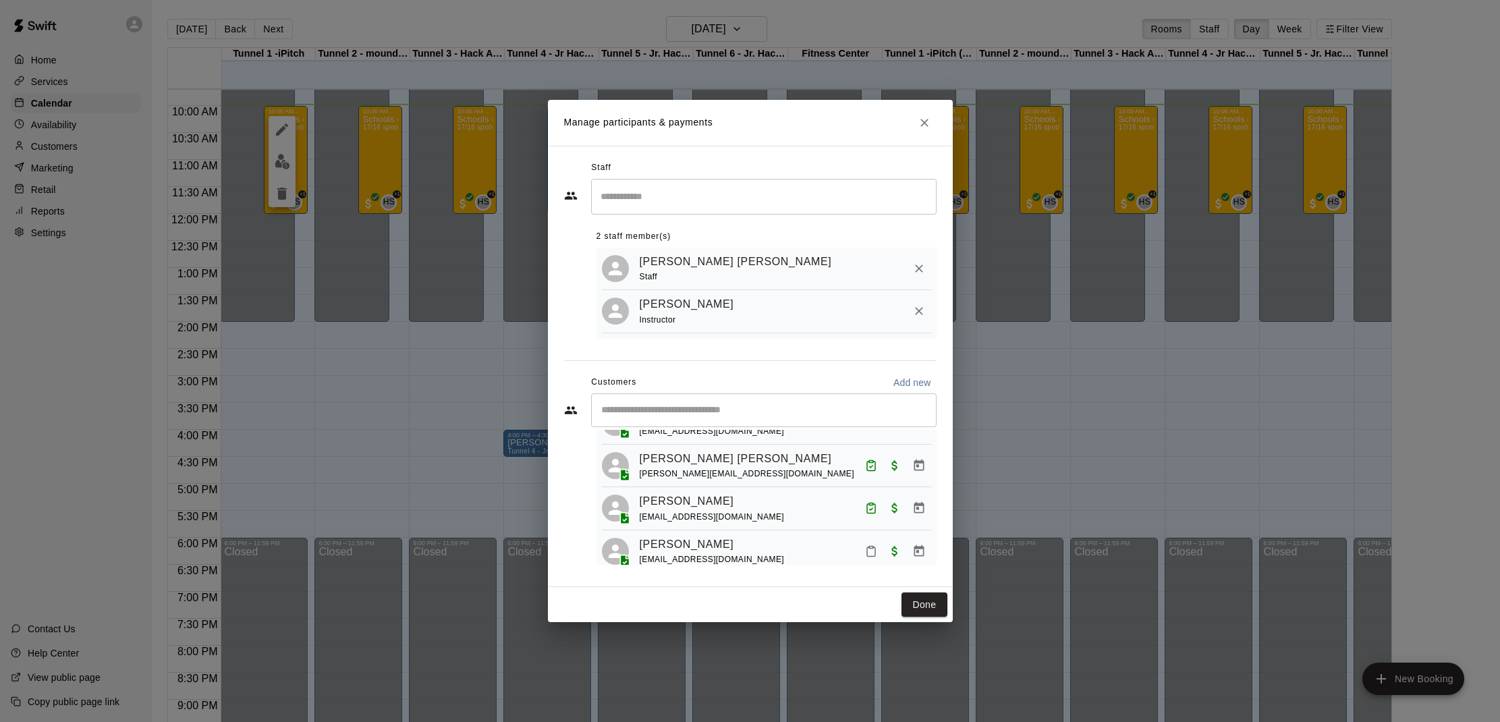
scroll to position [626, 0]
click at [877, 583] on button "Mark attendance" at bounding box center [871, 594] width 23 height 23
click at [883, 536] on icon at bounding box center [887, 536] width 8 height 9
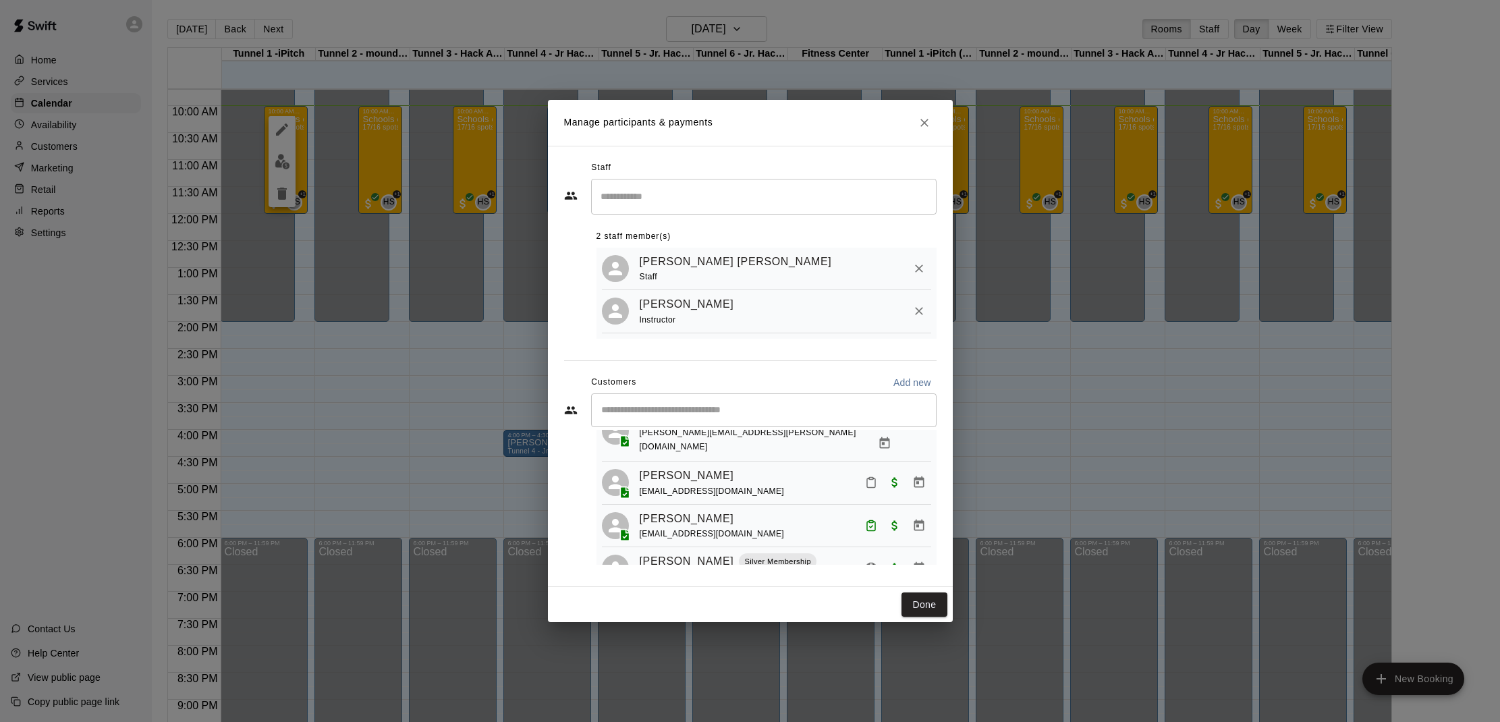
scroll to position [268, 0]
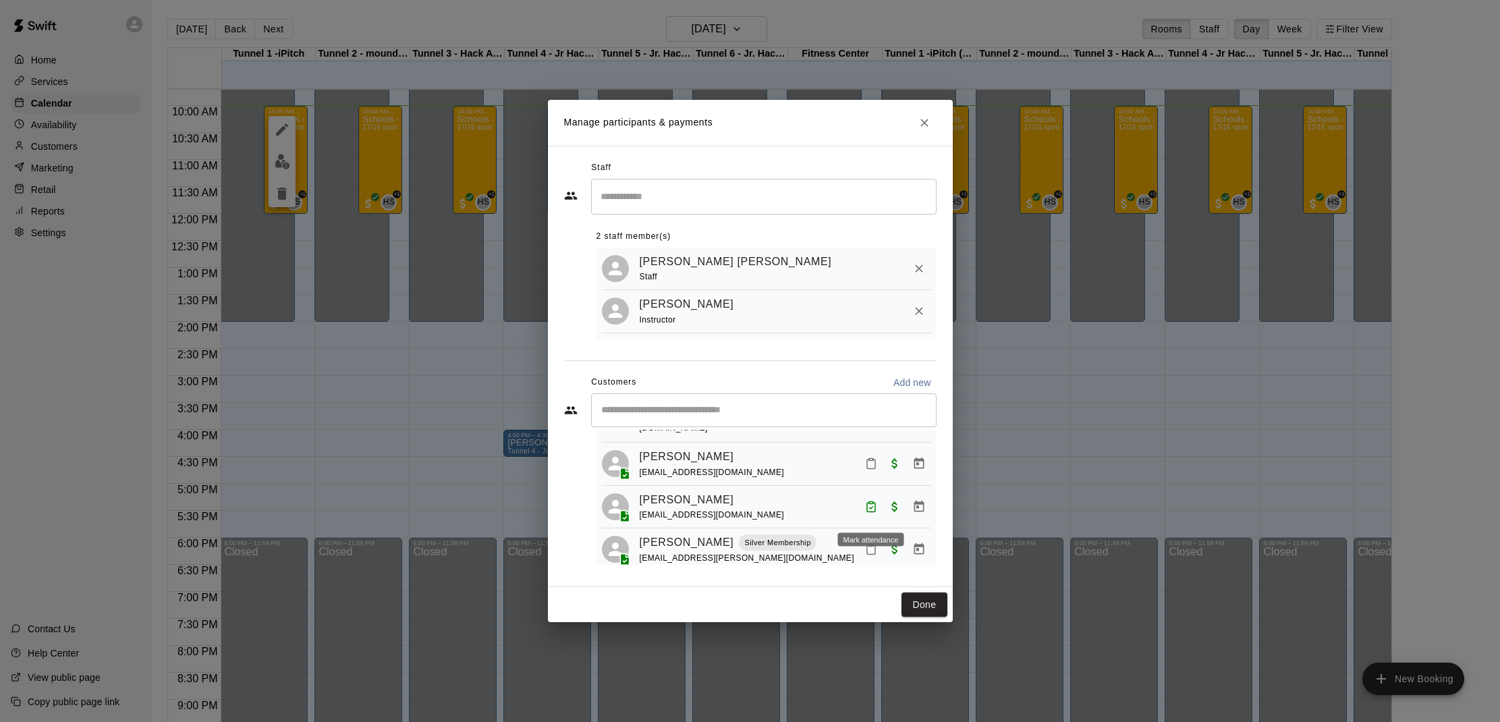
drag, startPoint x: 866, startPoint y: 512, endPoint x: 885, endPoint y: 505, distance: 19.8
click at [885, 537] on div at bounding box center [896, 549] width 72 height 24
click at [877, 537] on button "Mark attendance" at bounding box center [871, 548] width 23 height 23
click at [892, 512] on icon at bounding box center [887, 511] width 8 height 9
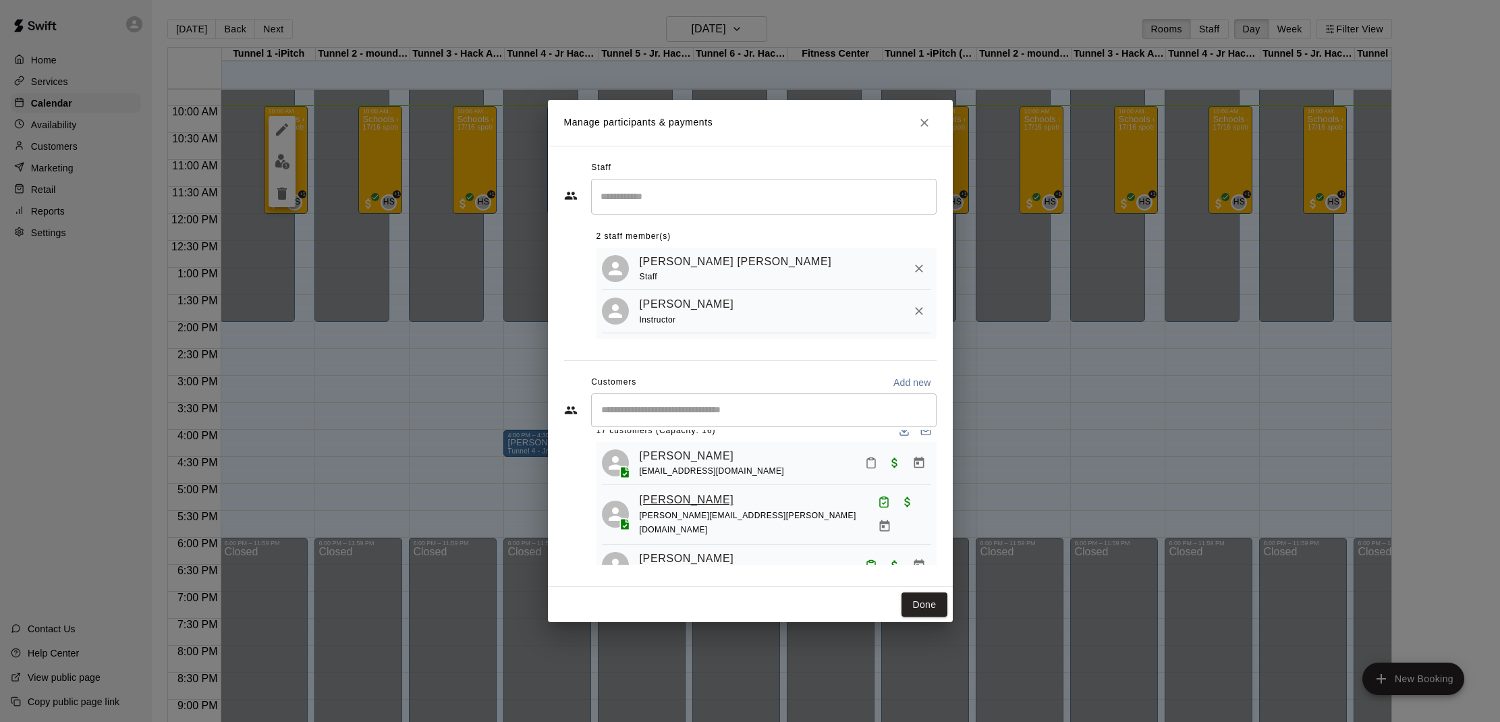
scroll to position [11, 0]
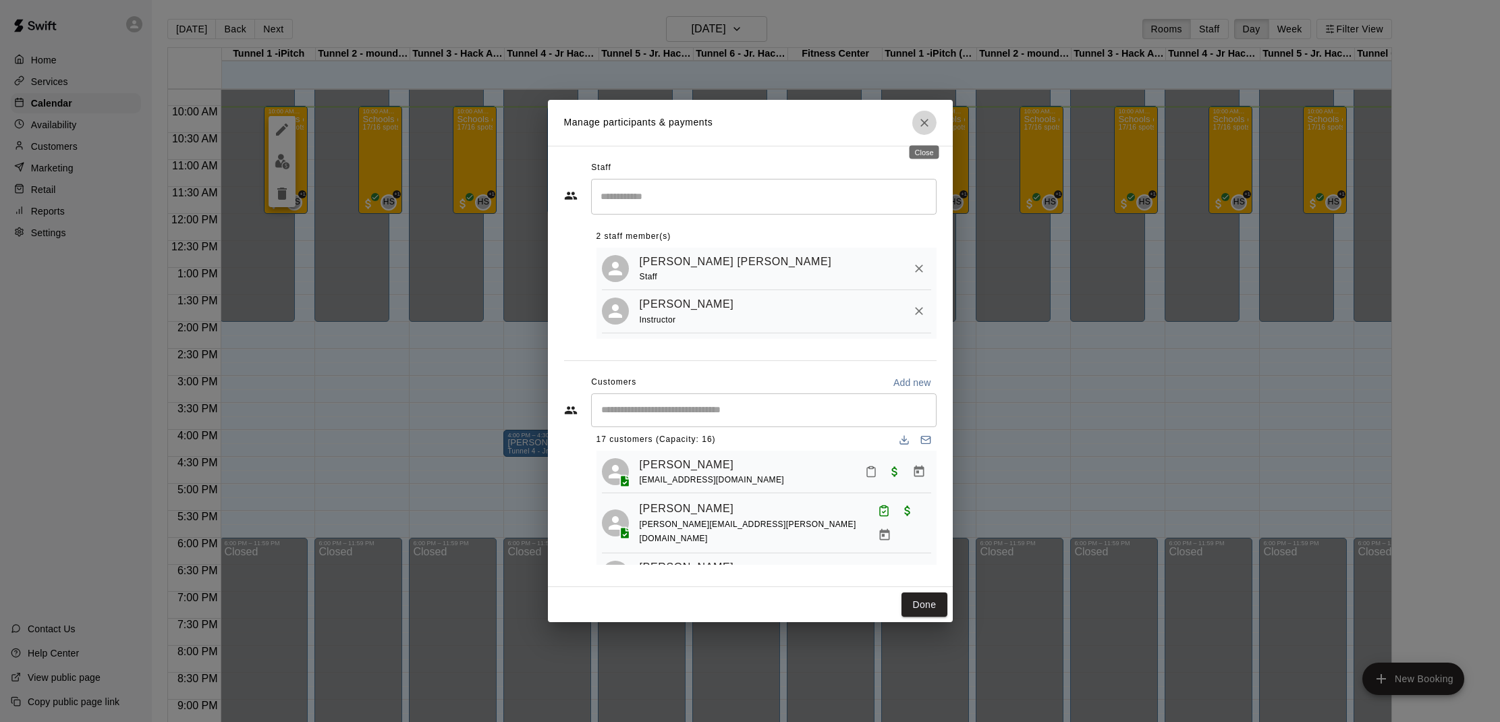
click at [934, 119] on button "Close" at bounding box center [924, 123] width 24 height 24
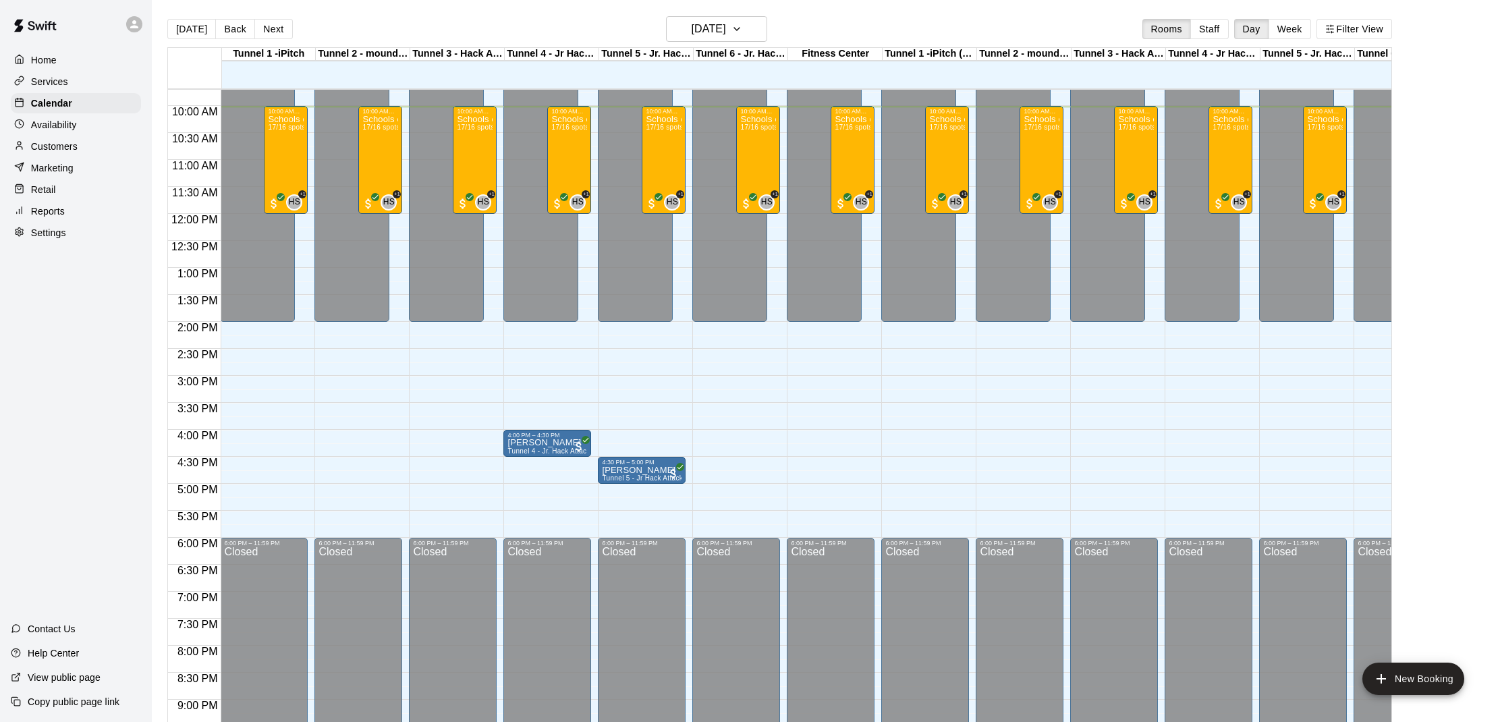
click at [43, 140] on p "Customers" at bounding box center [54, 146] width 47 height 13
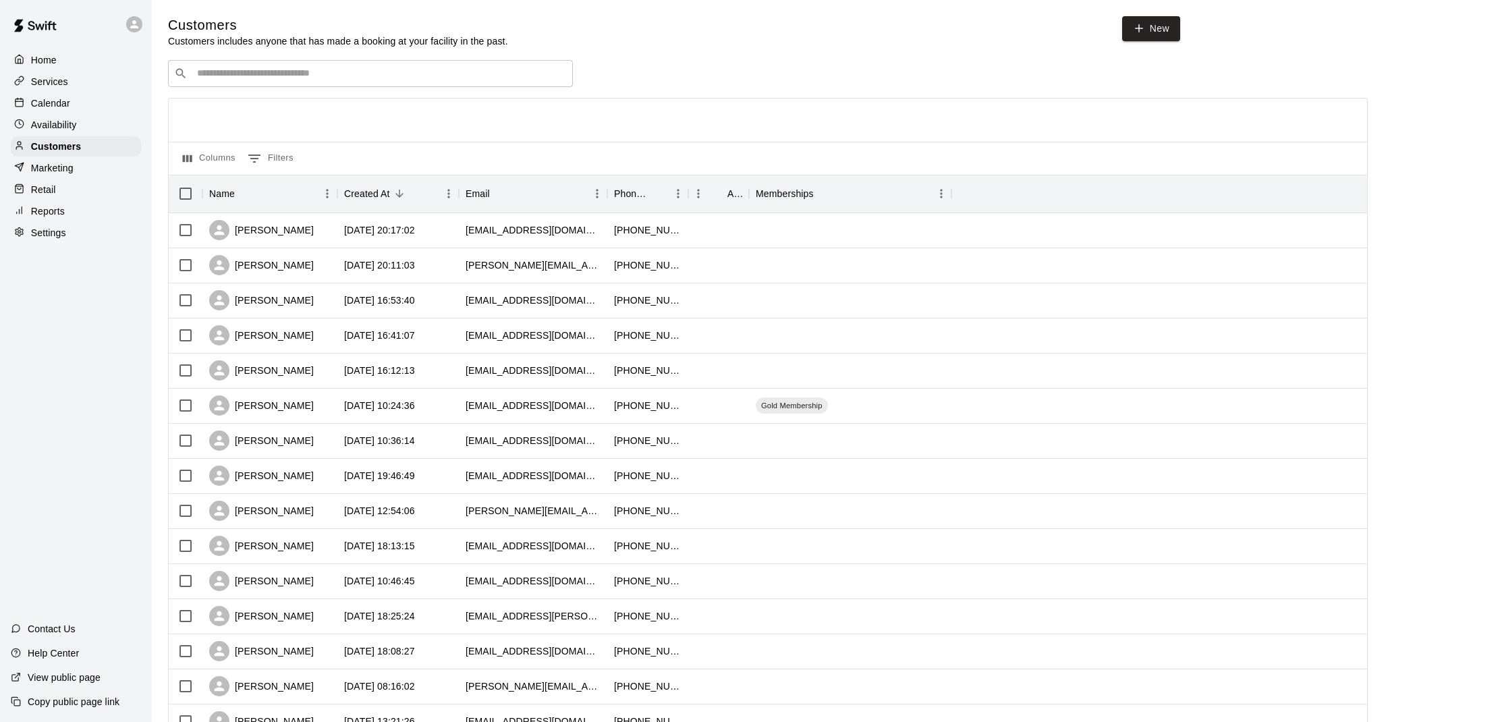
click at [237, 84] on div "​ ​" at bounding box center [370, 73] width 405 height 27
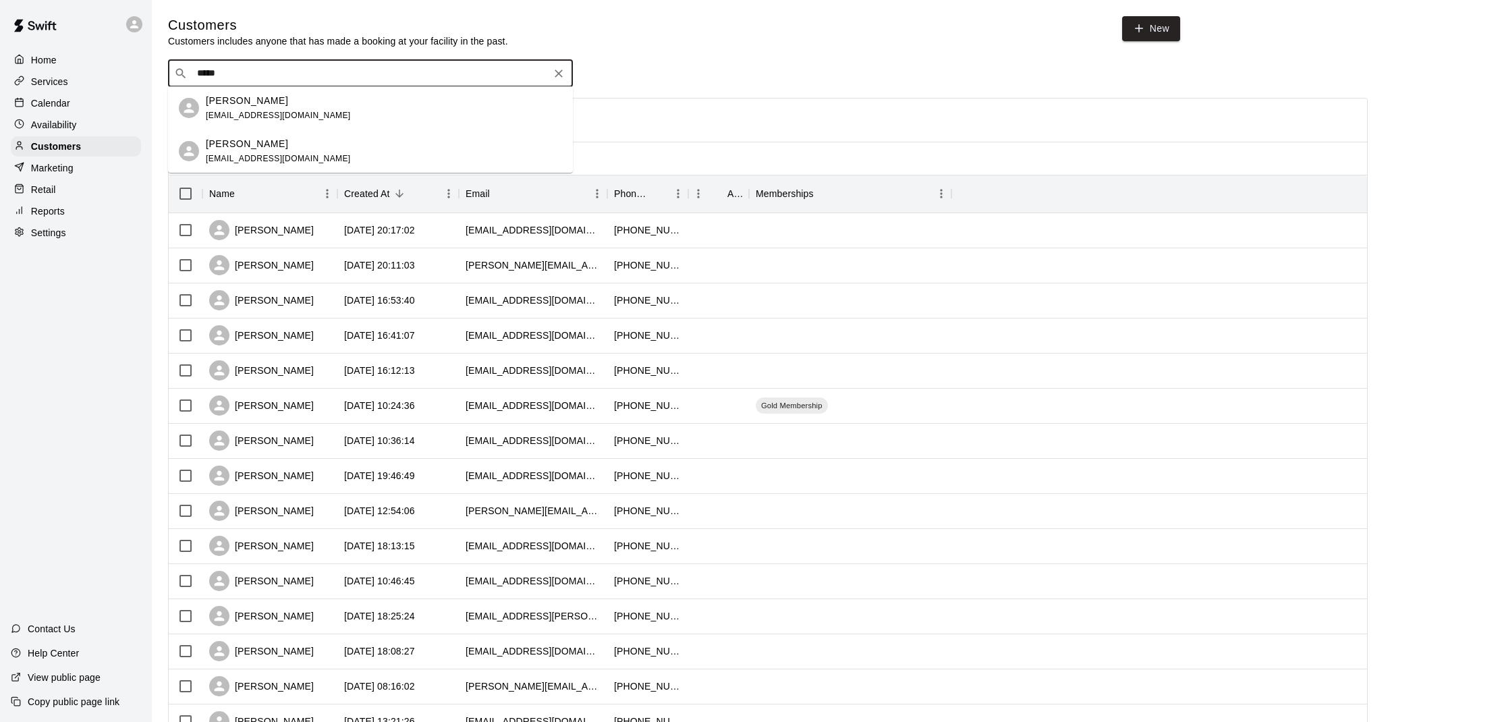
type input "******"
click at [398, 120] on div "[PERSON_NAME] [EMAIL_ADDRESS][DOMAIN_NAME]" at bounding box center [384, 108] width 356 height 29
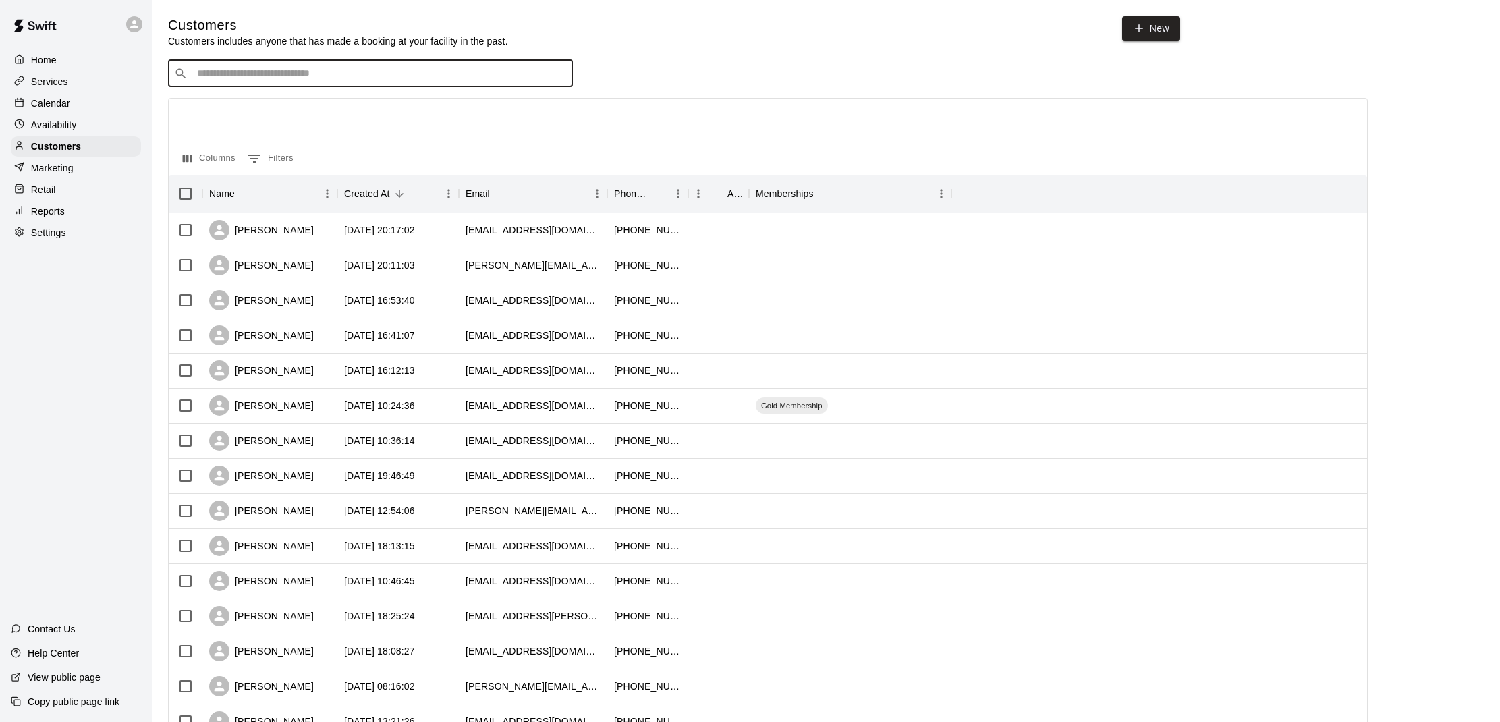
drag, startPoint x: 250, startPoint y: 80, endPoint x: 244, endPoint y: 78, distance: 7.0
click at [250, 80] on input "Search customers by name or email" at bounding box center [380, 73] width 374 height 13
type input "****"
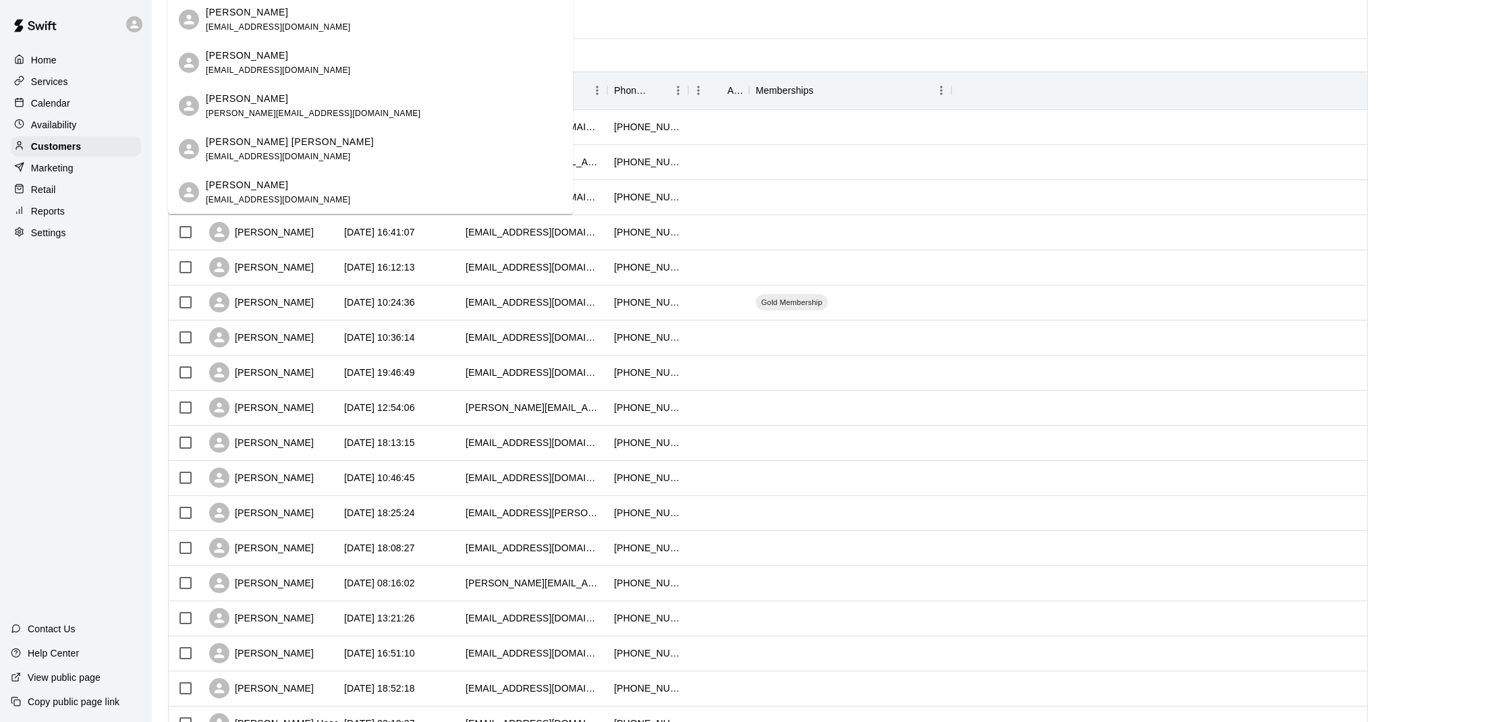
scroll to position [105, 0]
click at [287, 193] on span "[EMAIL_ADDRESS][DOMAIN_NAME]" at bounding box center [278, 197] width 145 height 9
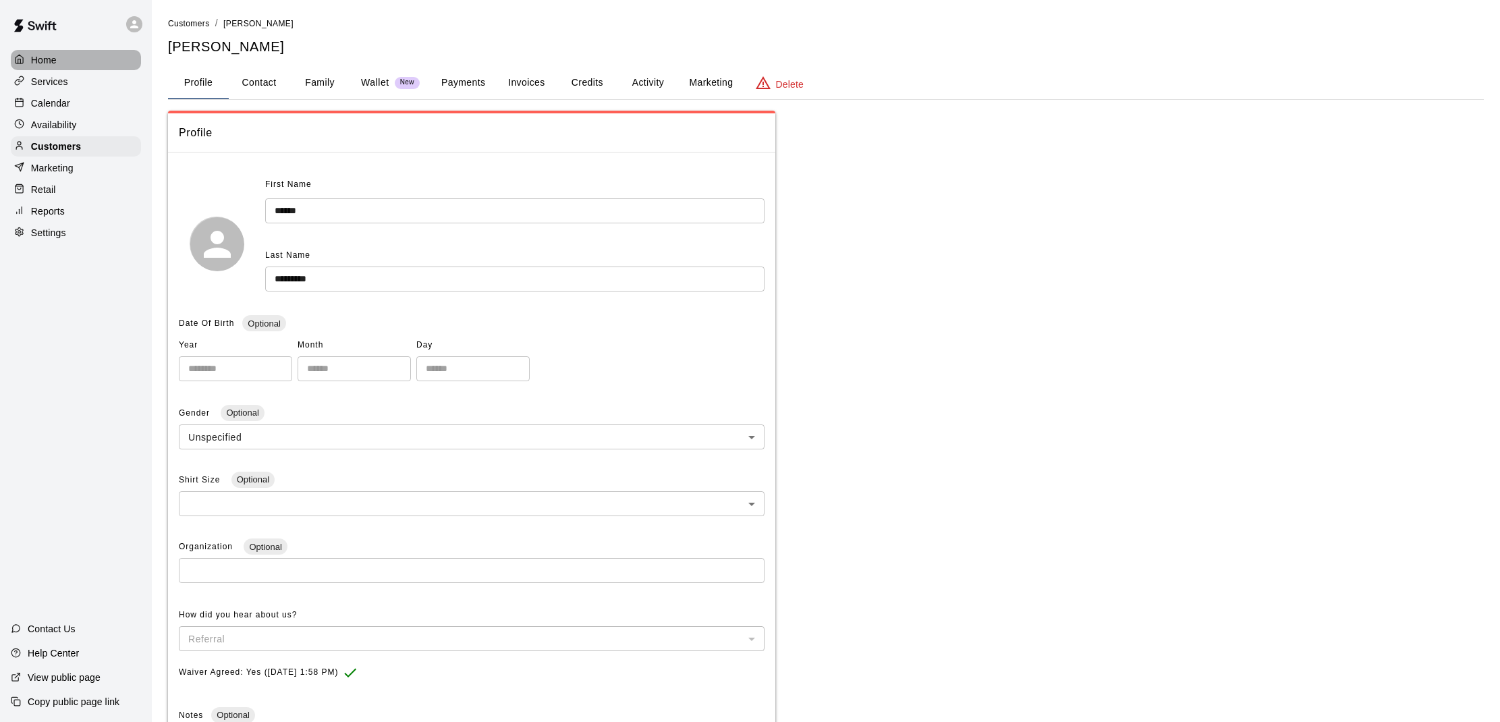
click at [42, 57] on p "Home" at bounding box center [44, 59] width 26 height 13
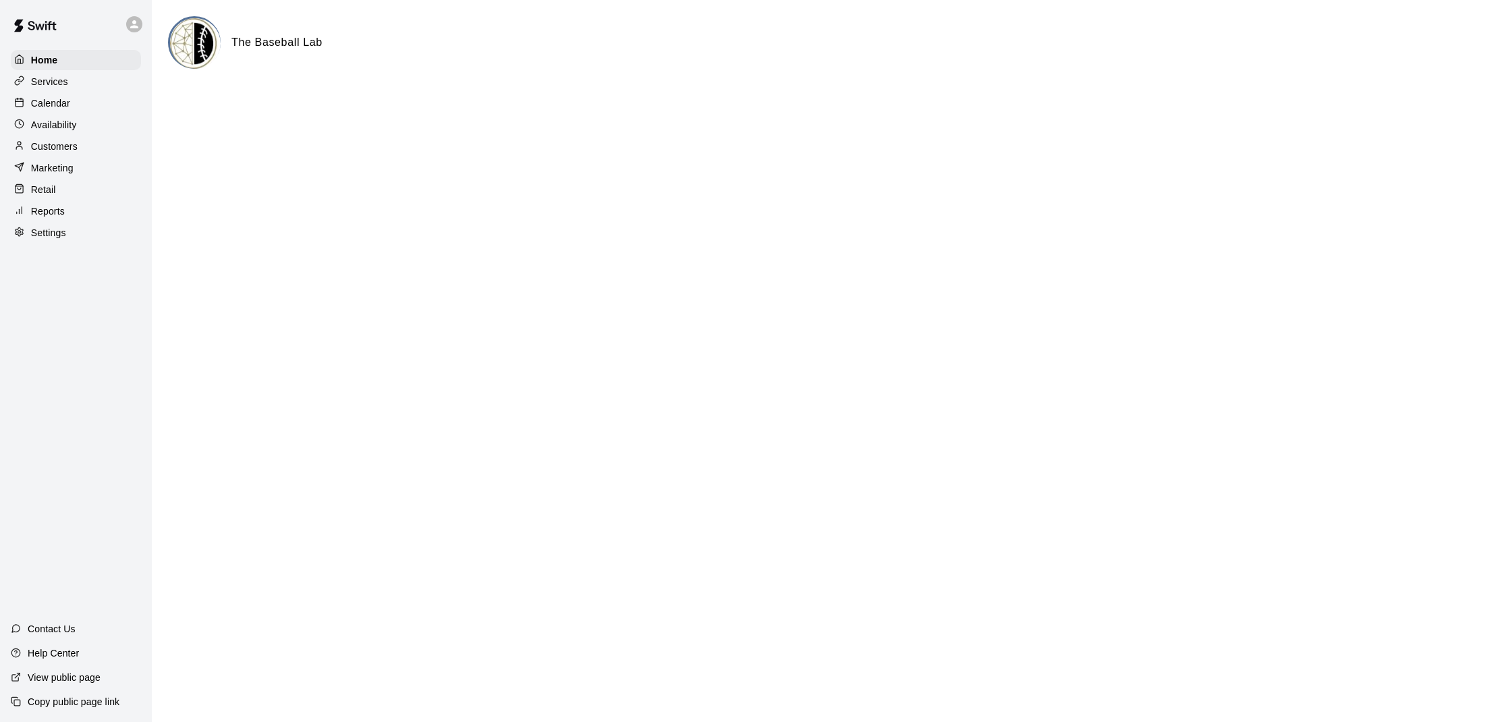
click at [57, 115] on div "Availability" at bounding box center [76, 125] width 130 height 20
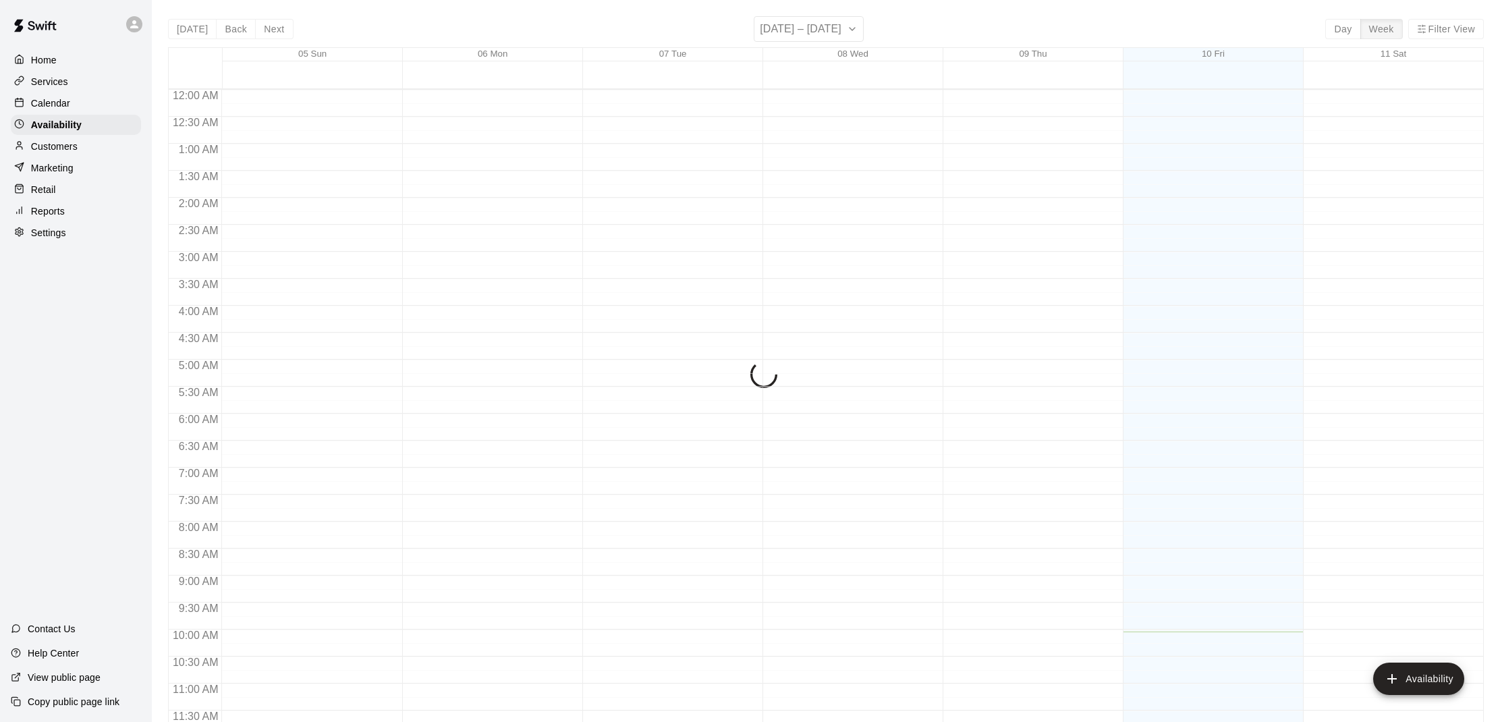
scroll to position [541, 0]
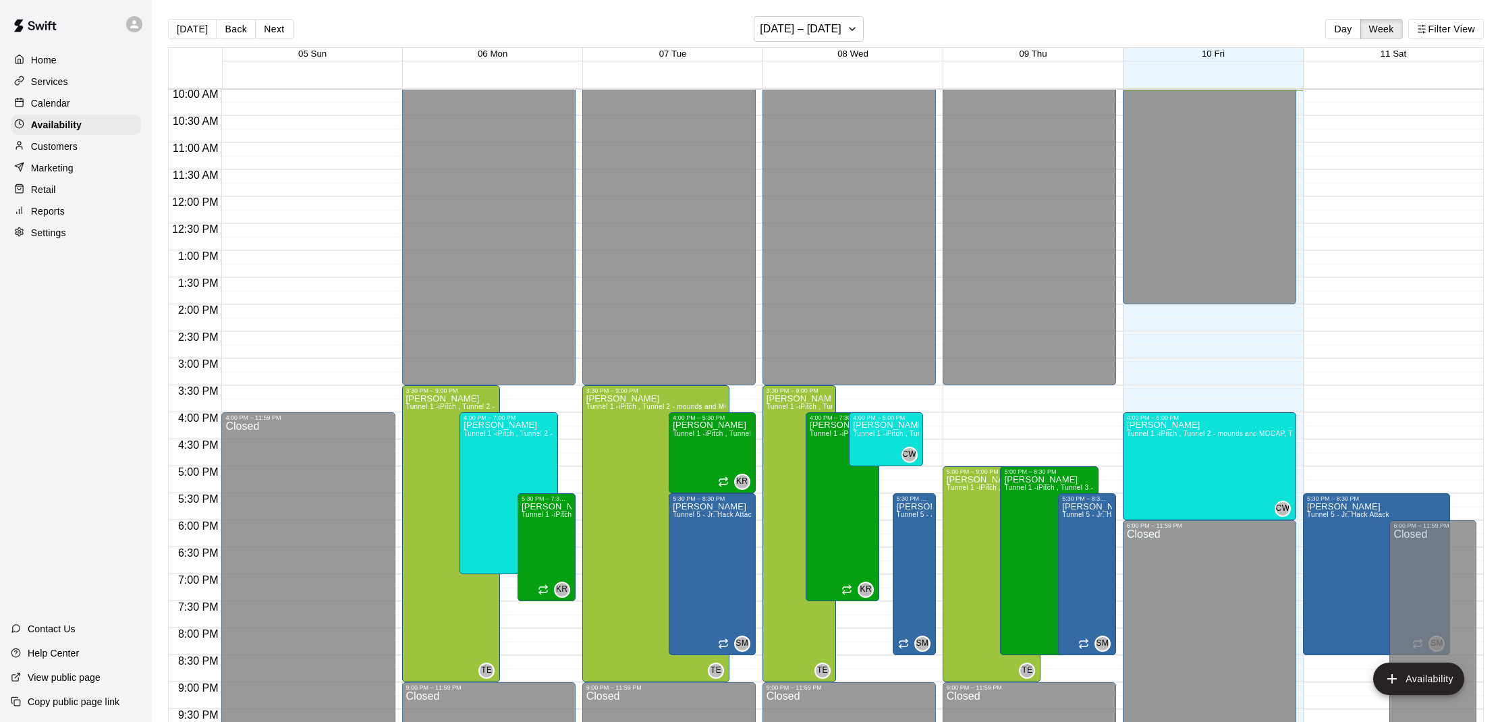
click at [65, 109] on p "Calendar" at bounding box center [50, 103] width 39 height 13
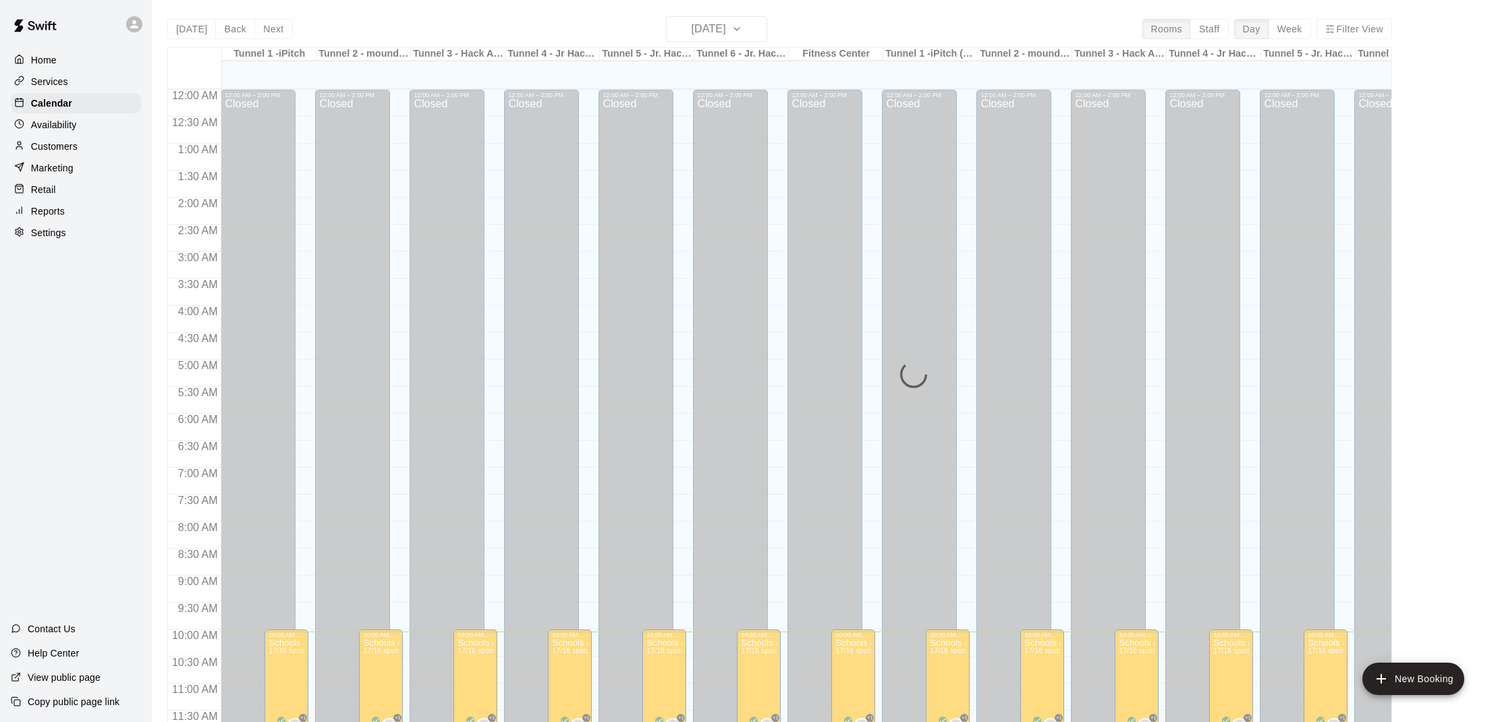
scroll to position [541, 0]
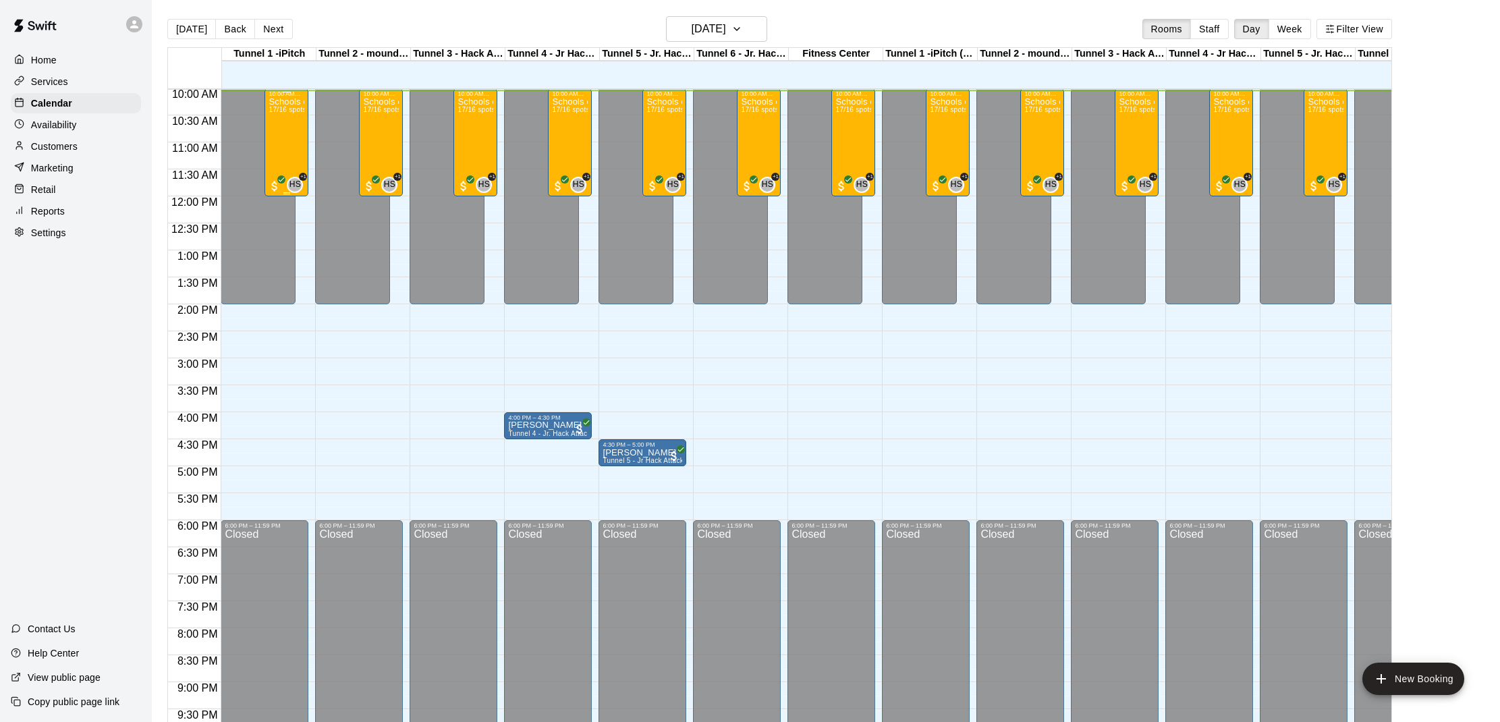
click at [281, 146] on div "Schools out Camp! [DATE] 10am - Noon 17/16 spots" at bounding box center [287, 458] width 36 height 722
click at [285, 153] on button "edit" at bounding box center [282, 144] width 27 height 26
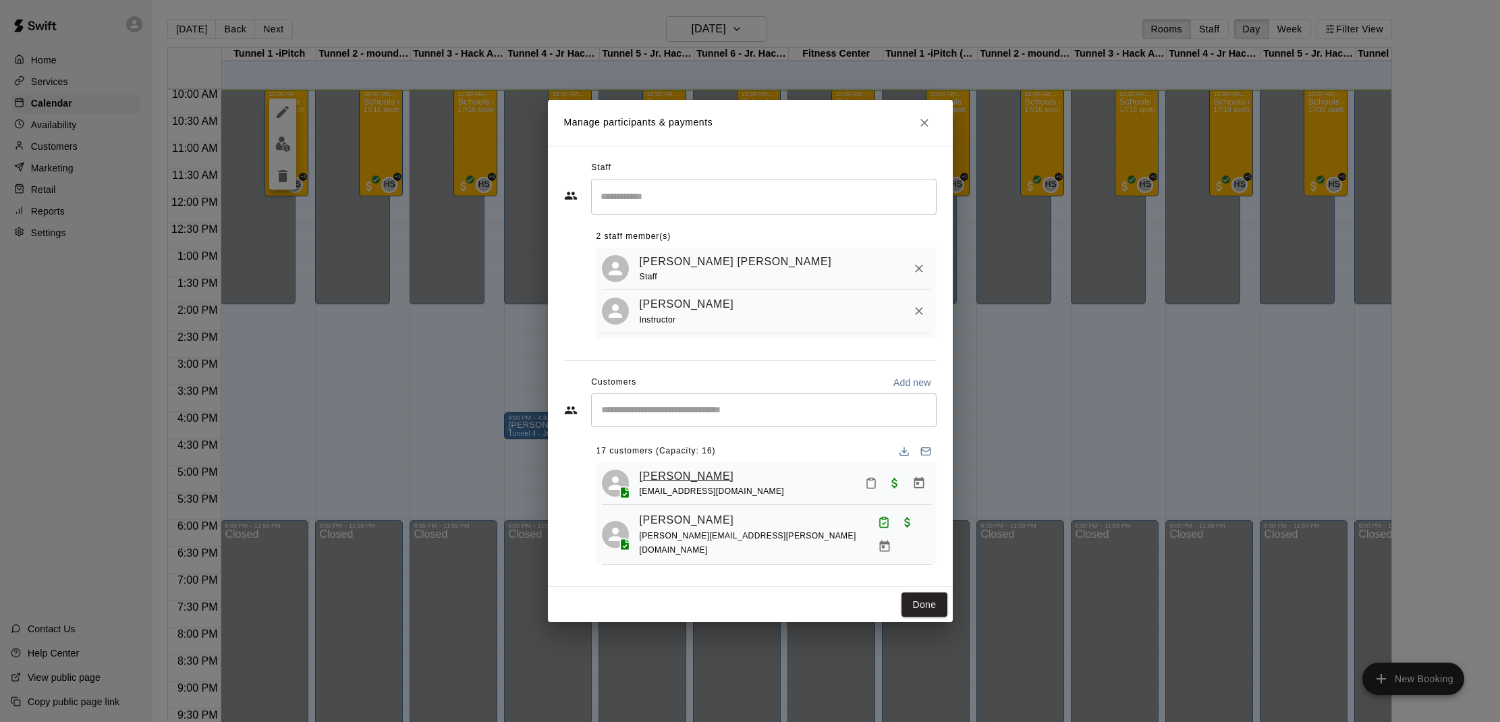
scroll to position [0, 0]
click at [879, 481] on button "Mark attendance" at bounding box center [871, 483] width 23 height 23
drag, startPoint x: 886, startPoint y: 481, endPoint x: 780, endPoint y: 495, distance: 107.0
click at [886, 481] on icon at bounding box center [887, 482] width 12 height 12
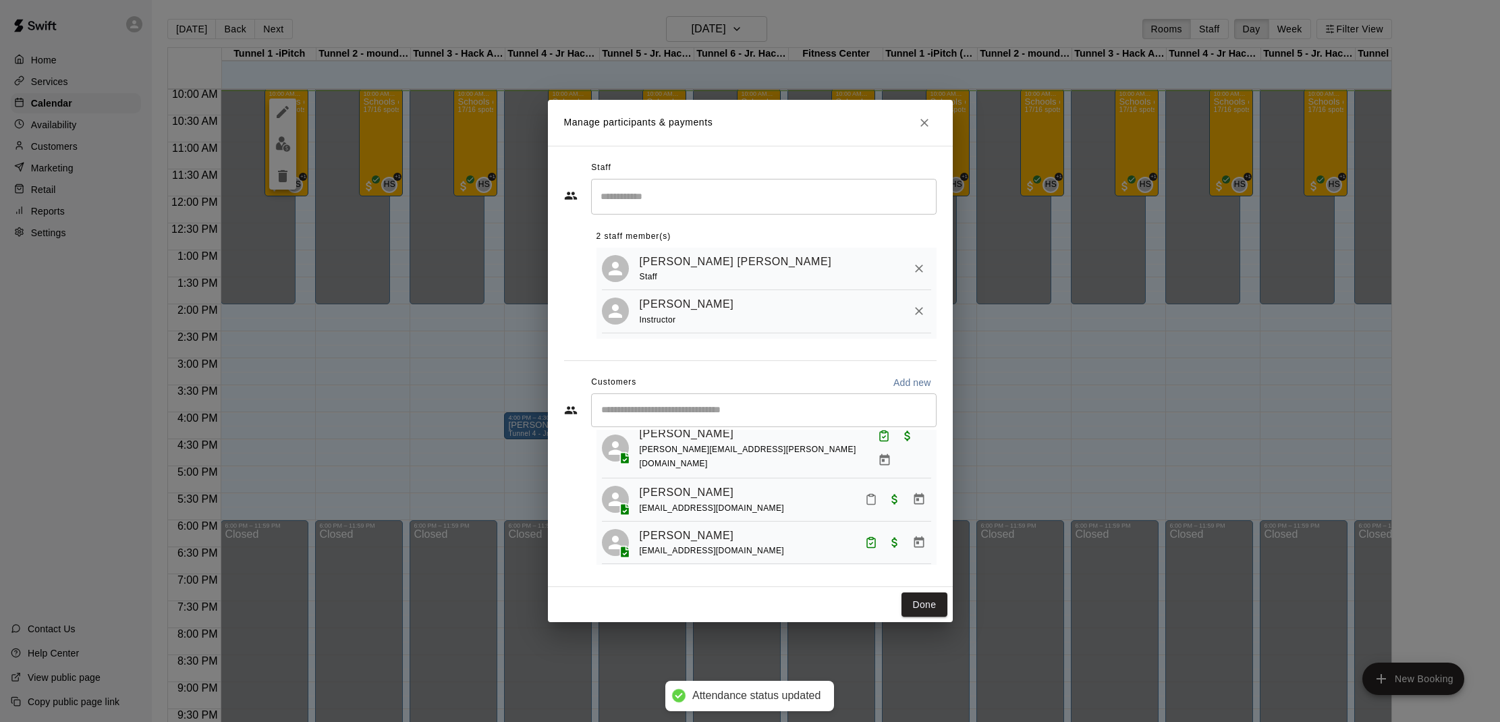
scroll to position [229, 0]
click at [871, 497] on icon "Mark attendance" at bounding box center [871, 503] width 12 height 12
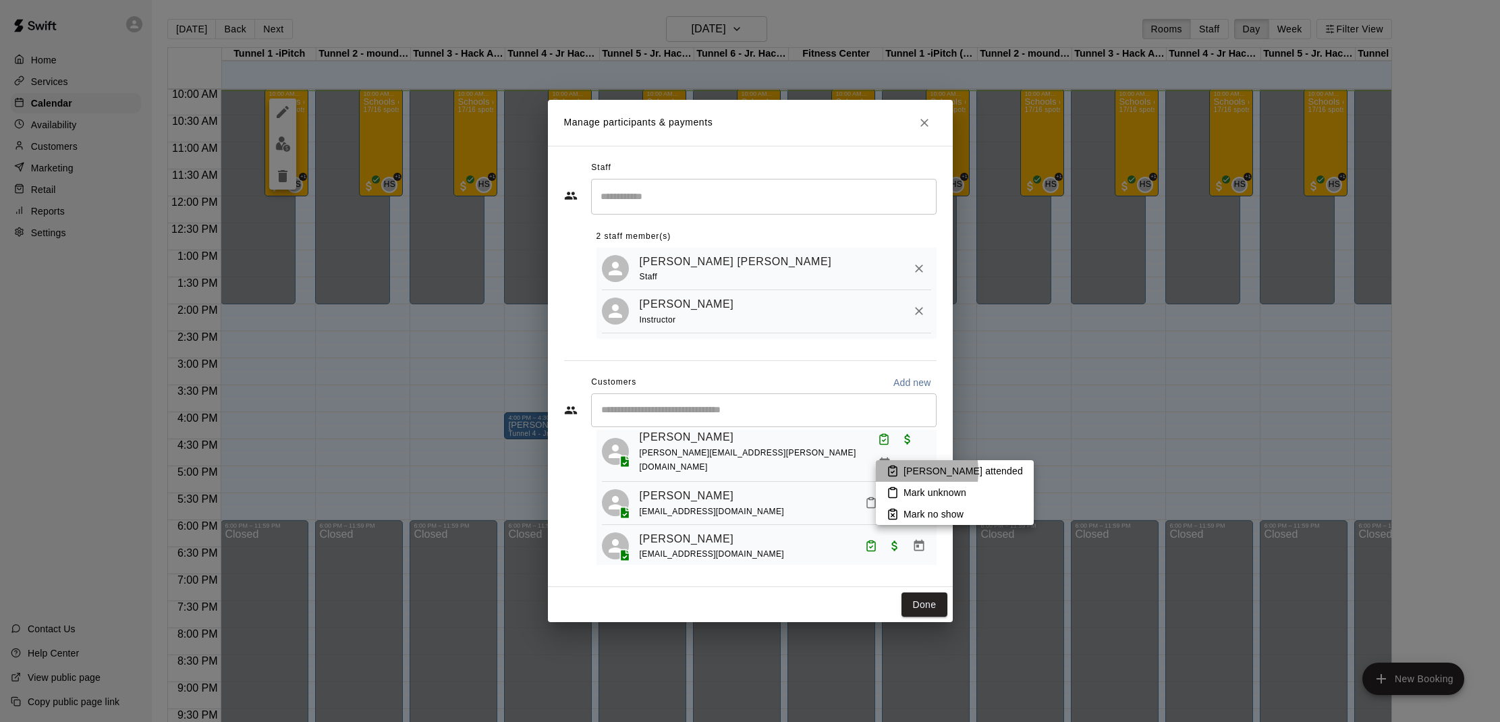
click at [895, 472] on icon at bounding box center [893, 471] width 12 height 12
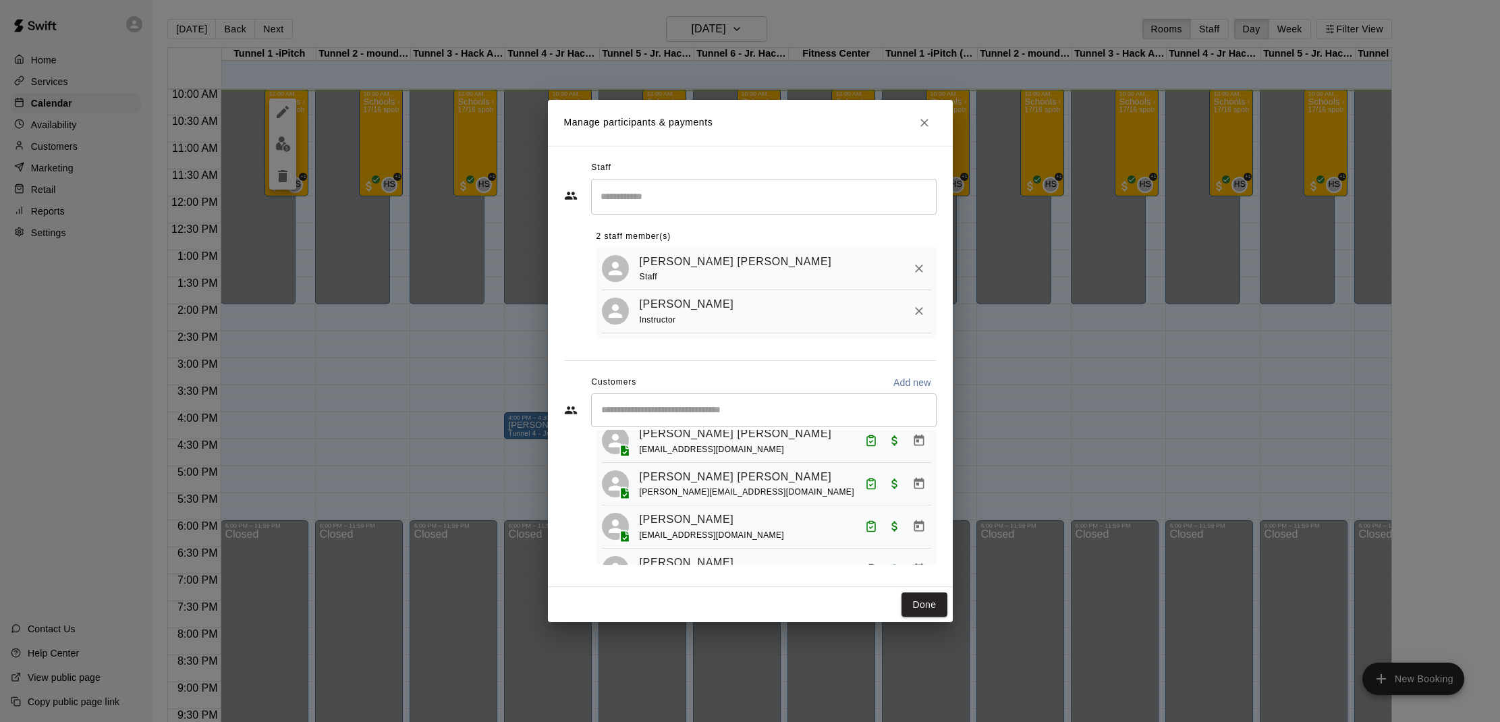
scroll to position [601, 0]
click at [864, 565] on button "Mark attendance" at bounding box center [871, 576] width 23 height 23
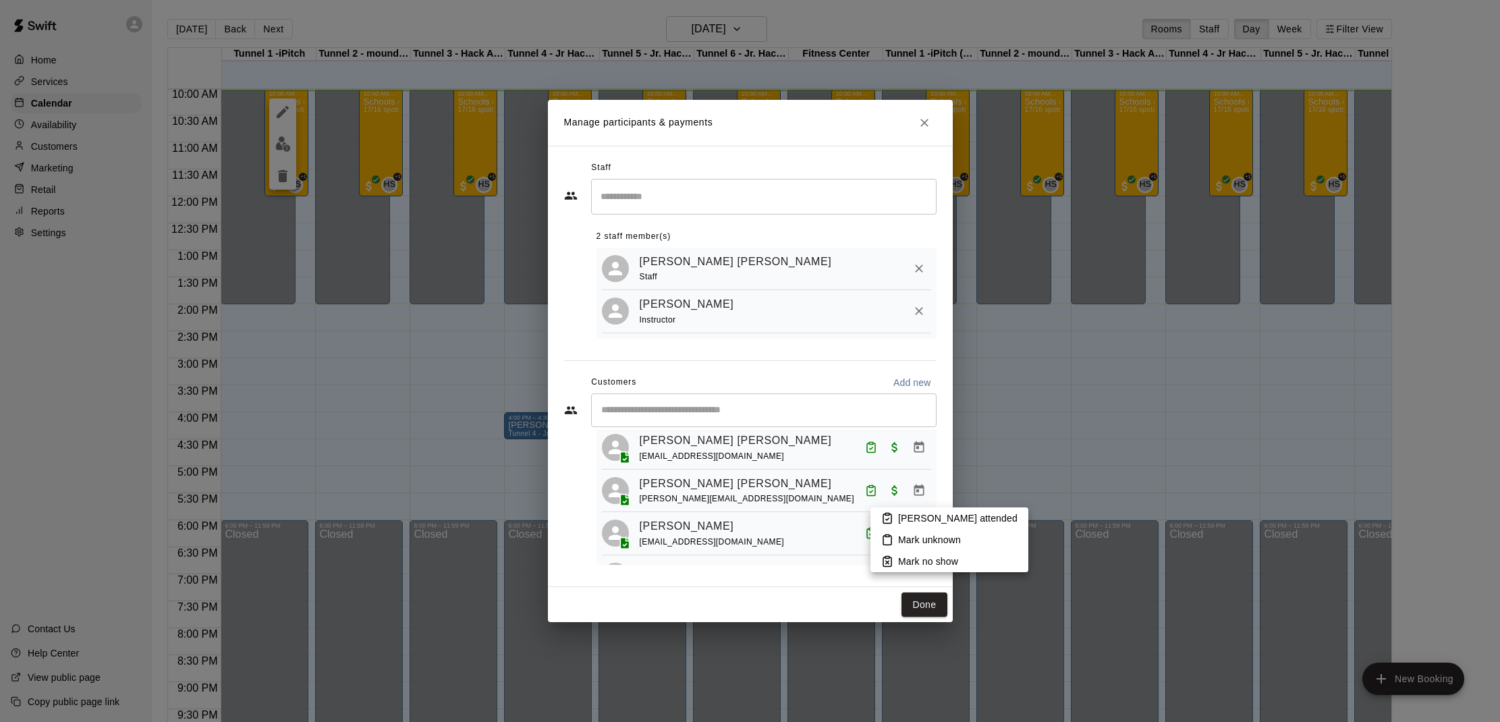
click at [887, 514] on icon at bounding box center [887, 518] width 12 height 12
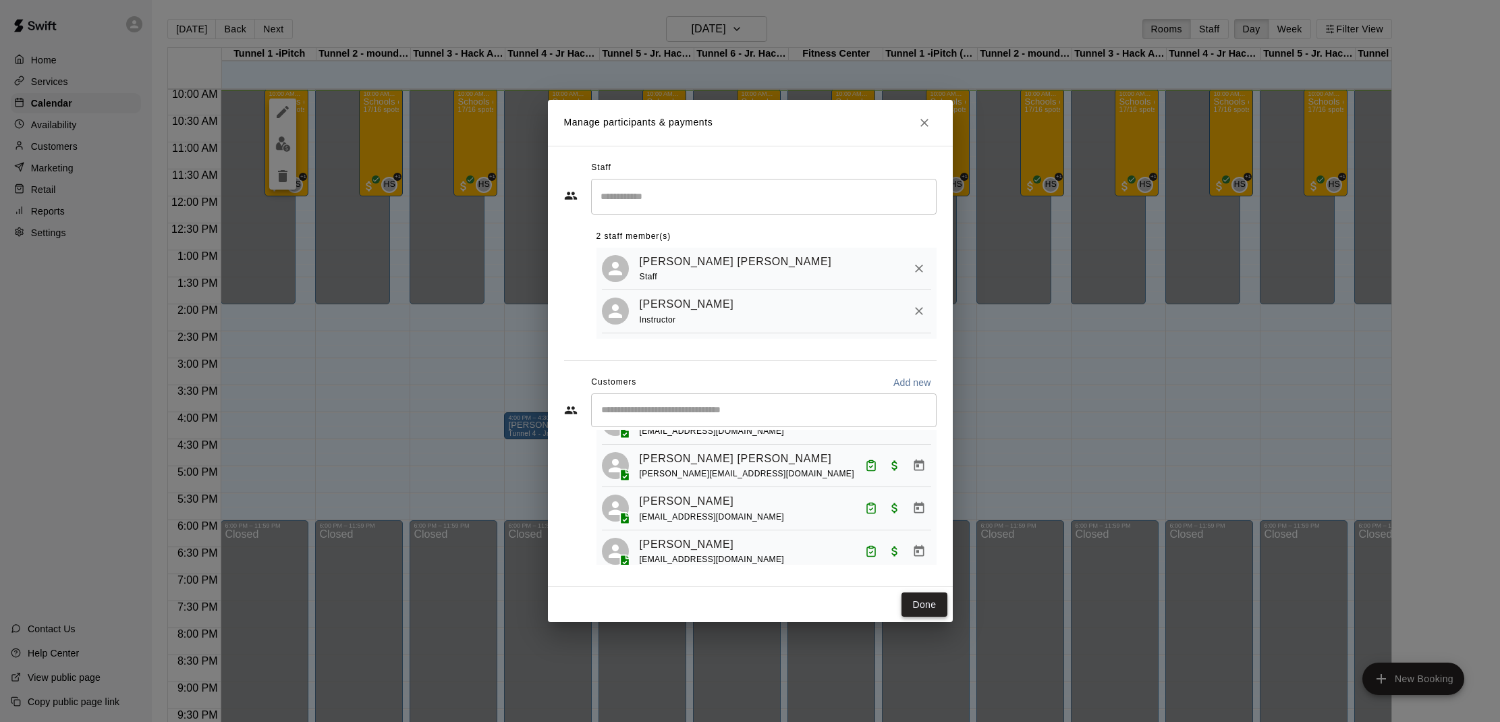
scroll to position [626, 0]
drag, startPoint x: 919, startPoint y: 603, endPoint x: 941, endPoint y: 595, distance: 23.5
click at [939, 596] on button "Done" at bounding box center [924, 605] width 45 height 25
